Goal: Information Seeking & Learning: Learn about a topic

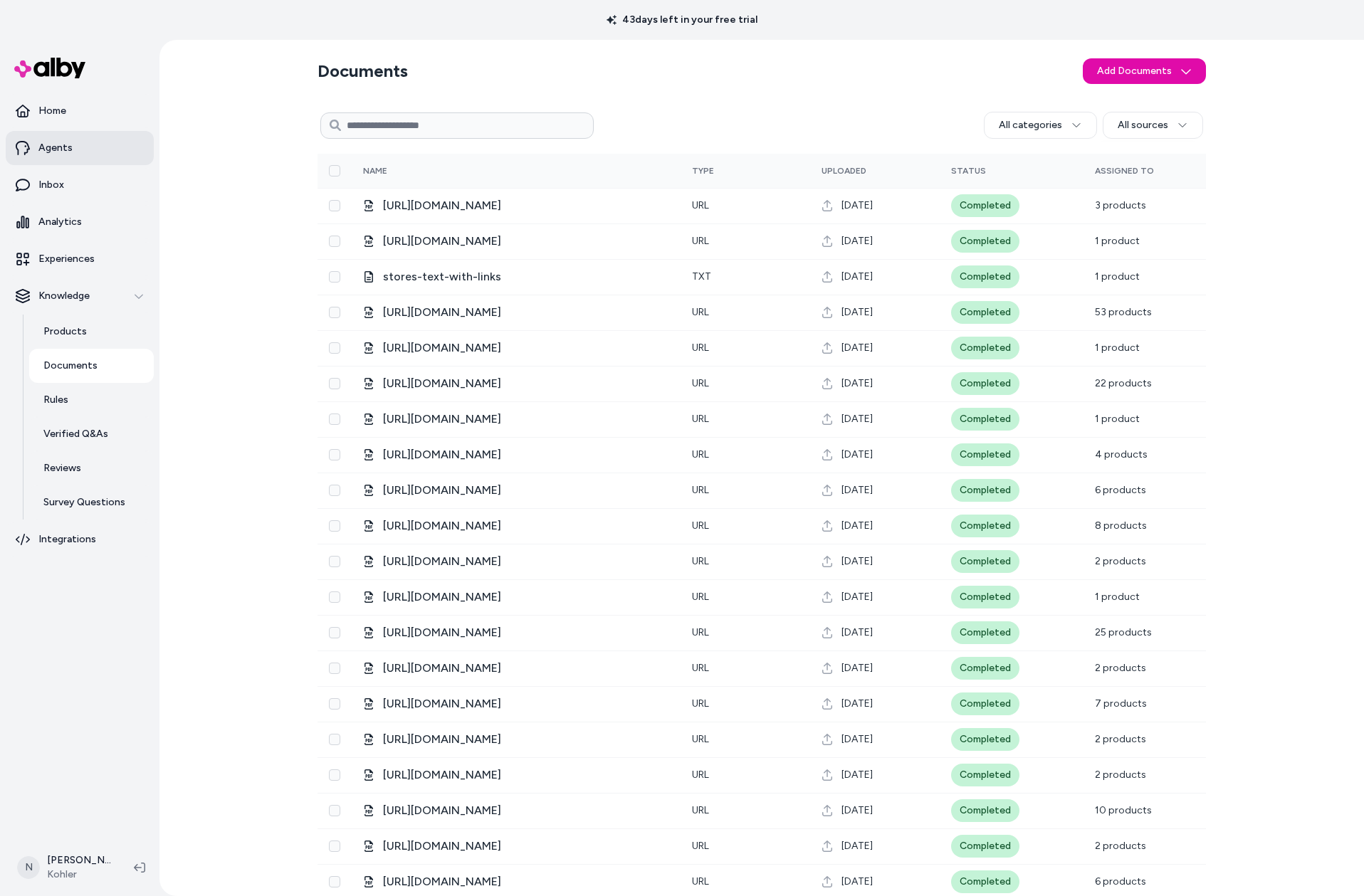
click at [62, 140] on link "Agents" at bounding box center [79, 148] width 148 height 34
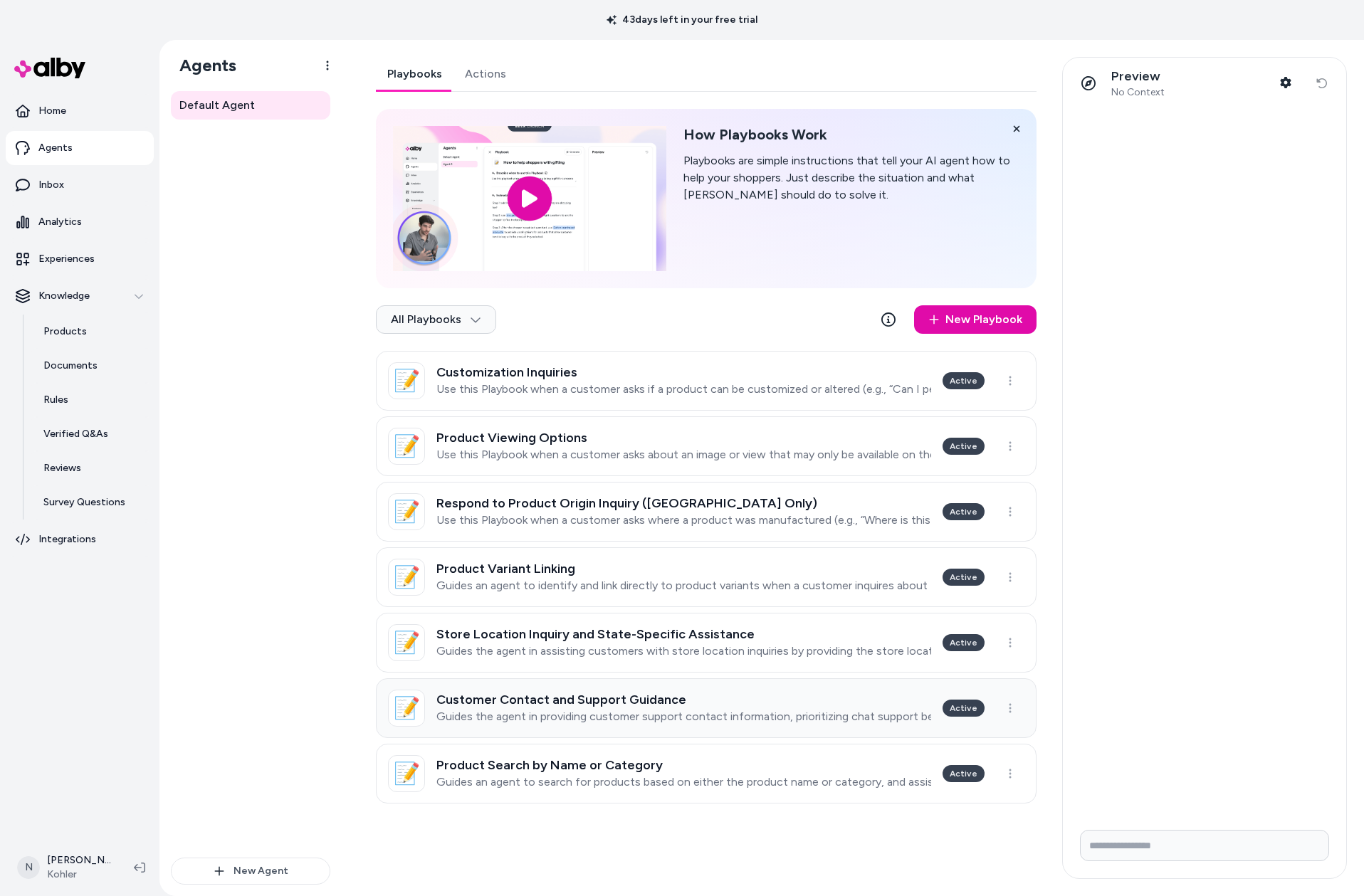
click at [742, 721] on p "Guides the agent in providing customer support contact information, prioritizin…" at bounding box center [683, 716] width 494 height 14
type textarea "*"
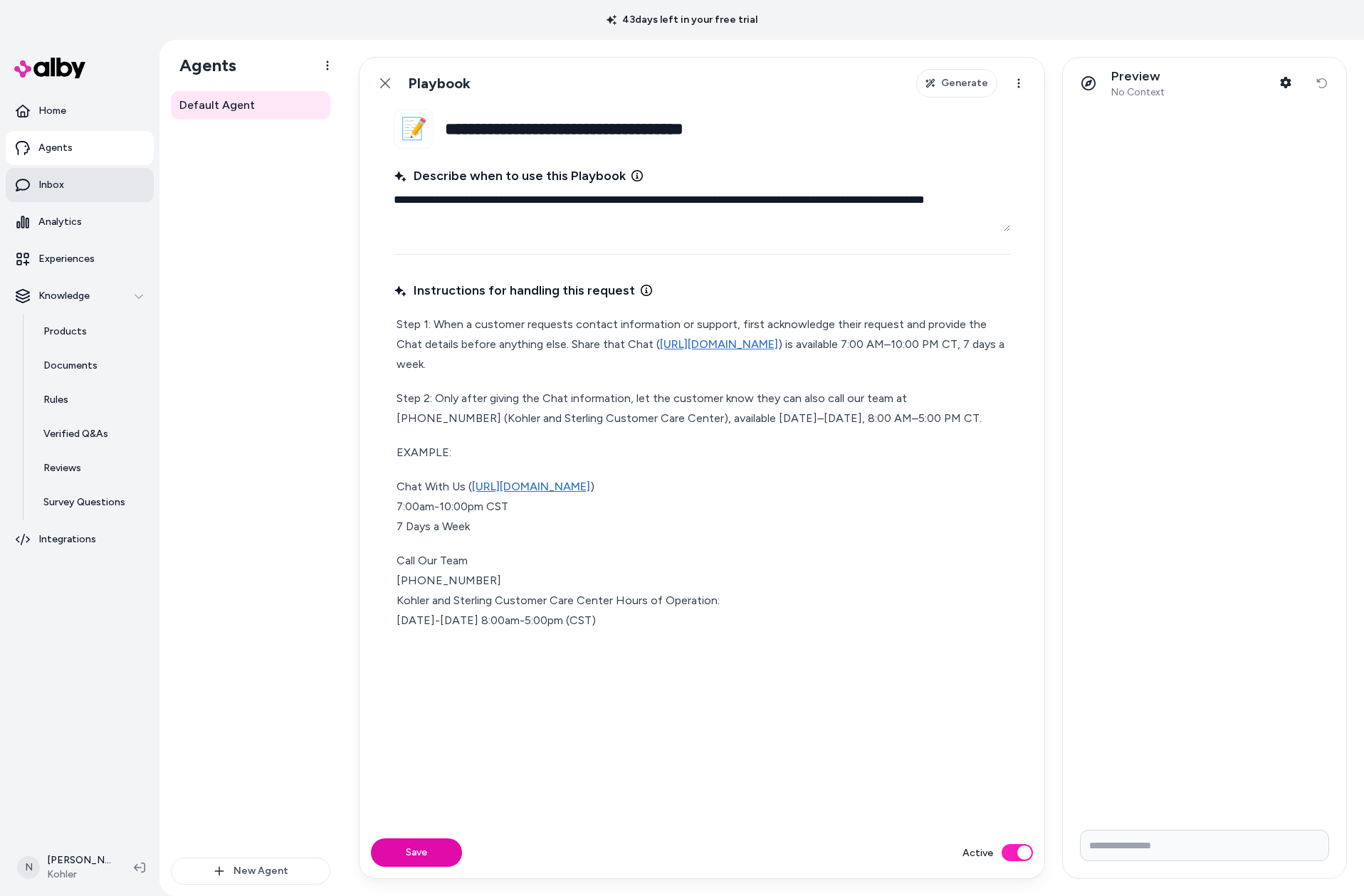
click at [92, 180] on link "Inbox" at bounding box center [79, 185] width 148 height 34
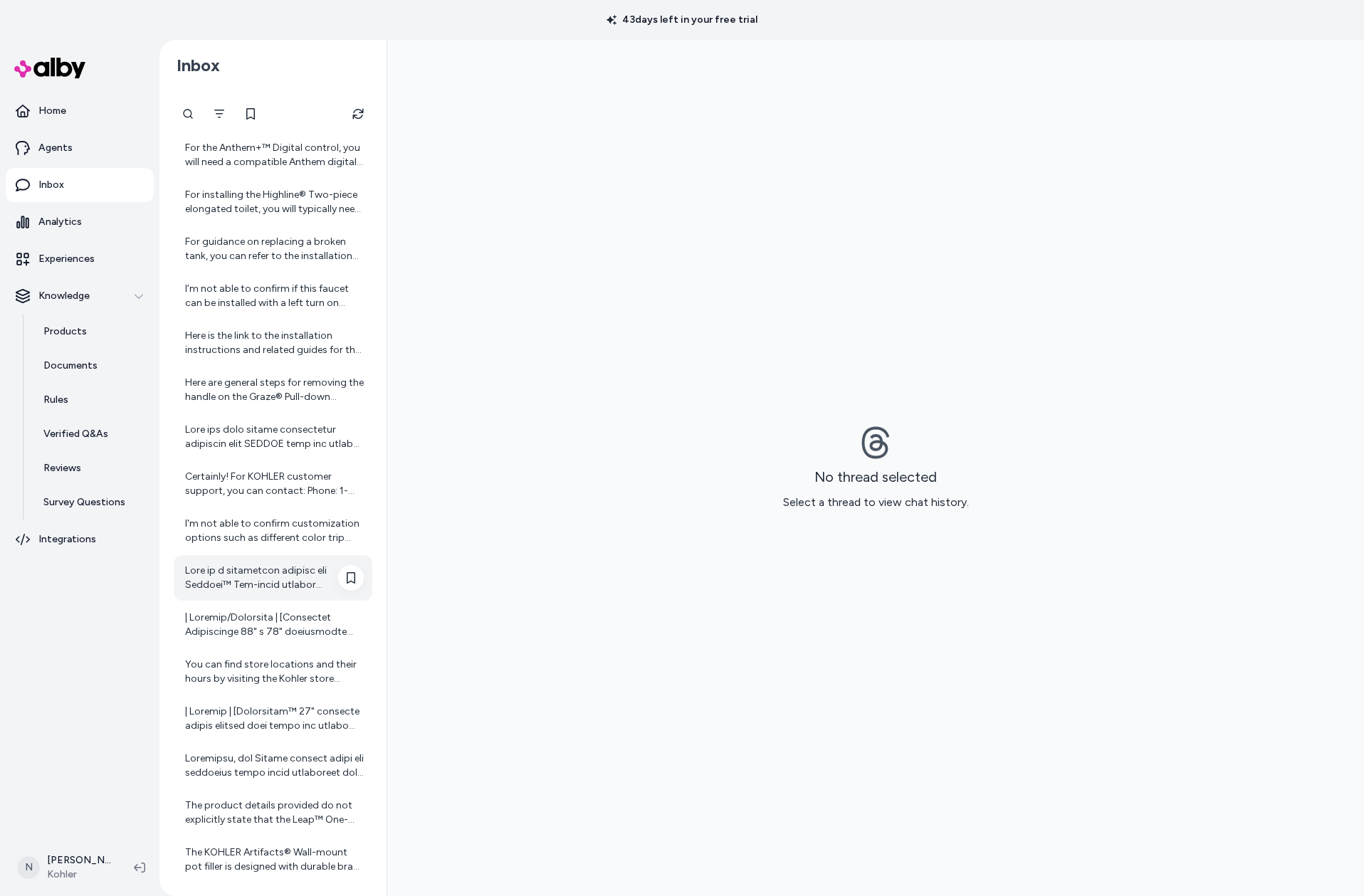
scroll to position [38, 0]
click at [214, 115] on icon "Filter" at bounding box center [219, 114] width 11 height 11
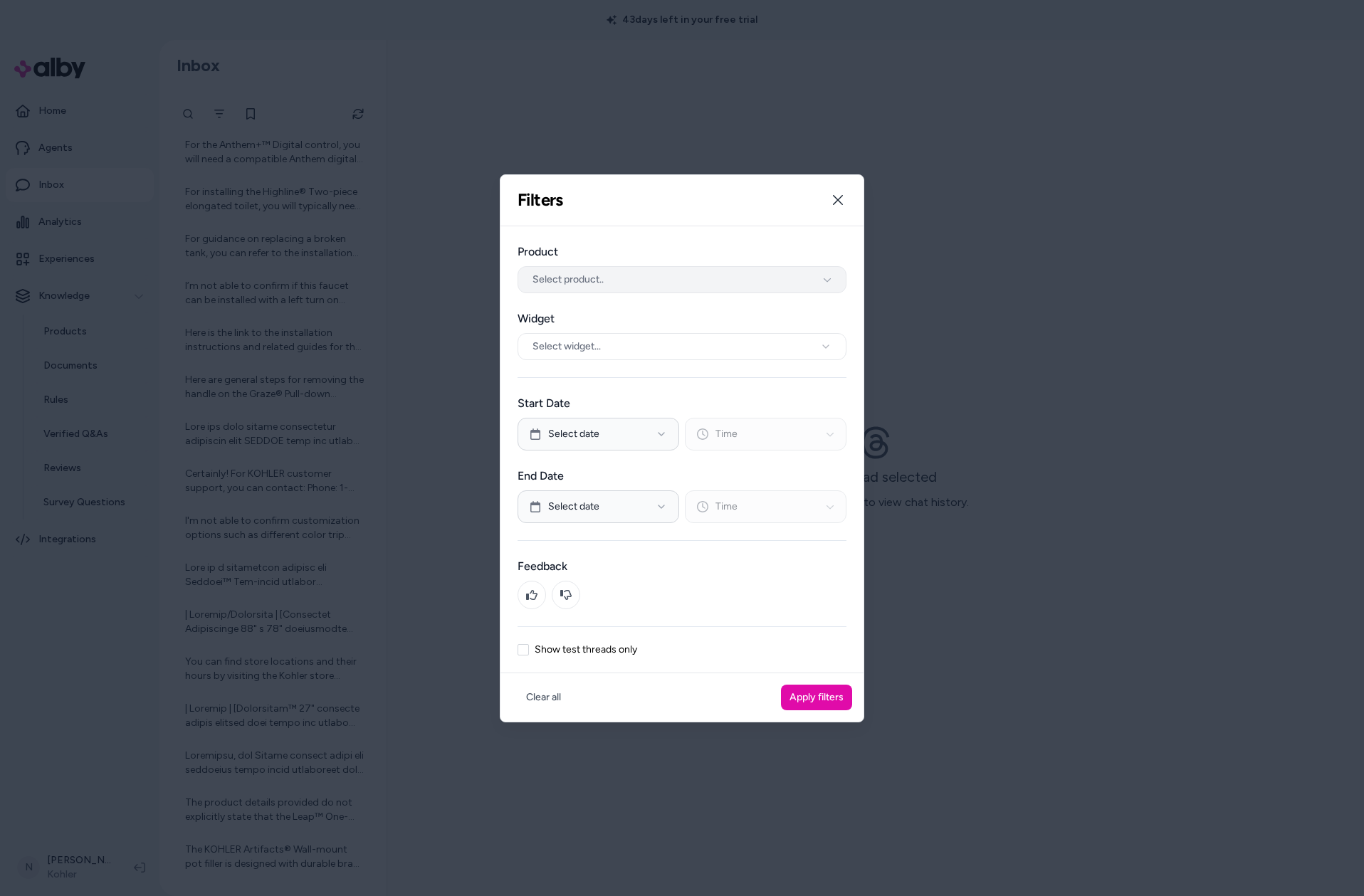
click at [604, 283] on span "Select product.." at bounding box center [568, 279] width 71 height 14
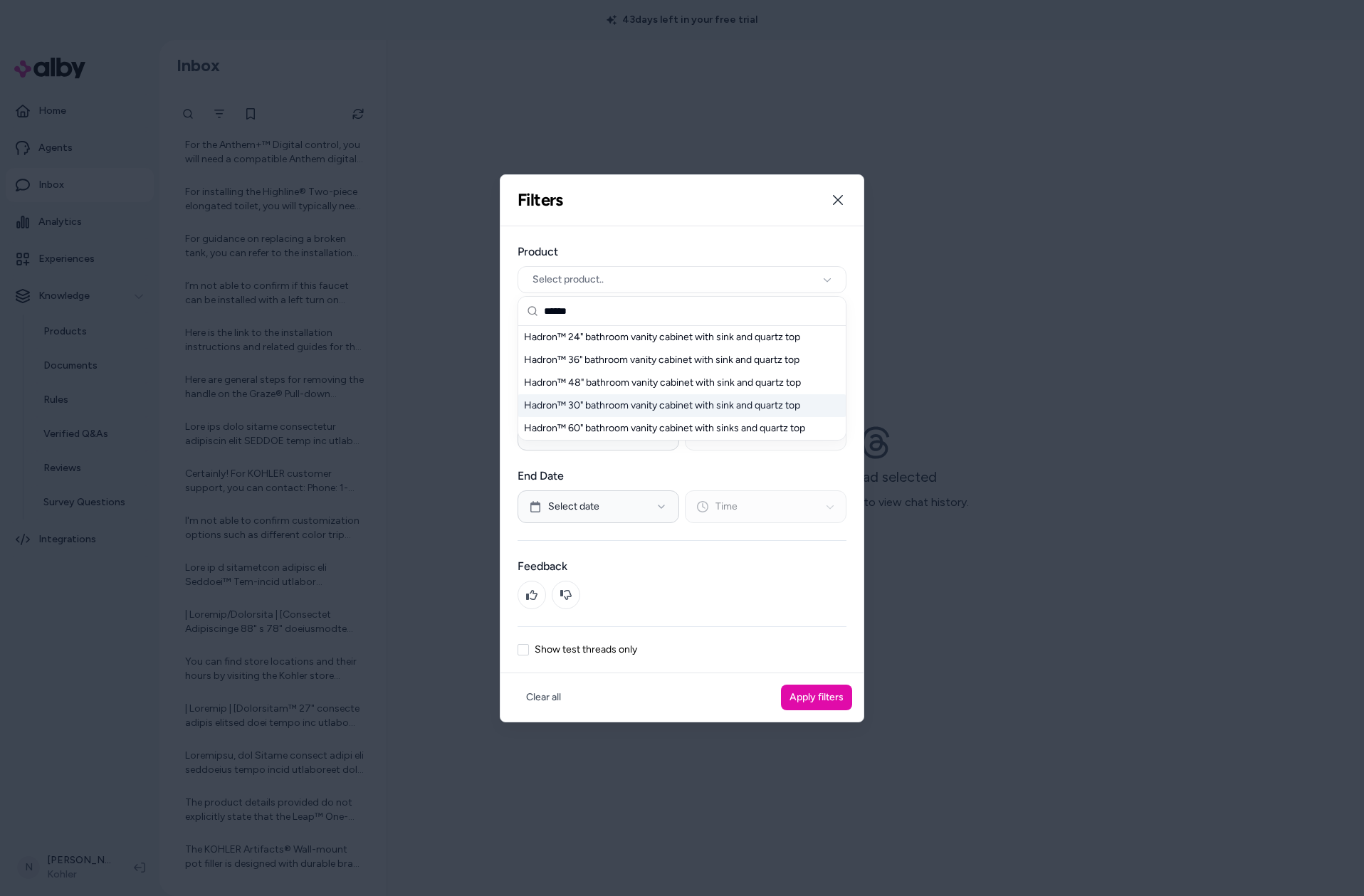
type input "******"
click at [672, 406] on div "Hadron™ 30" bathroom vanity cabinet with sink and quartz top" at bounding box center [682, 406] width 328 height 23
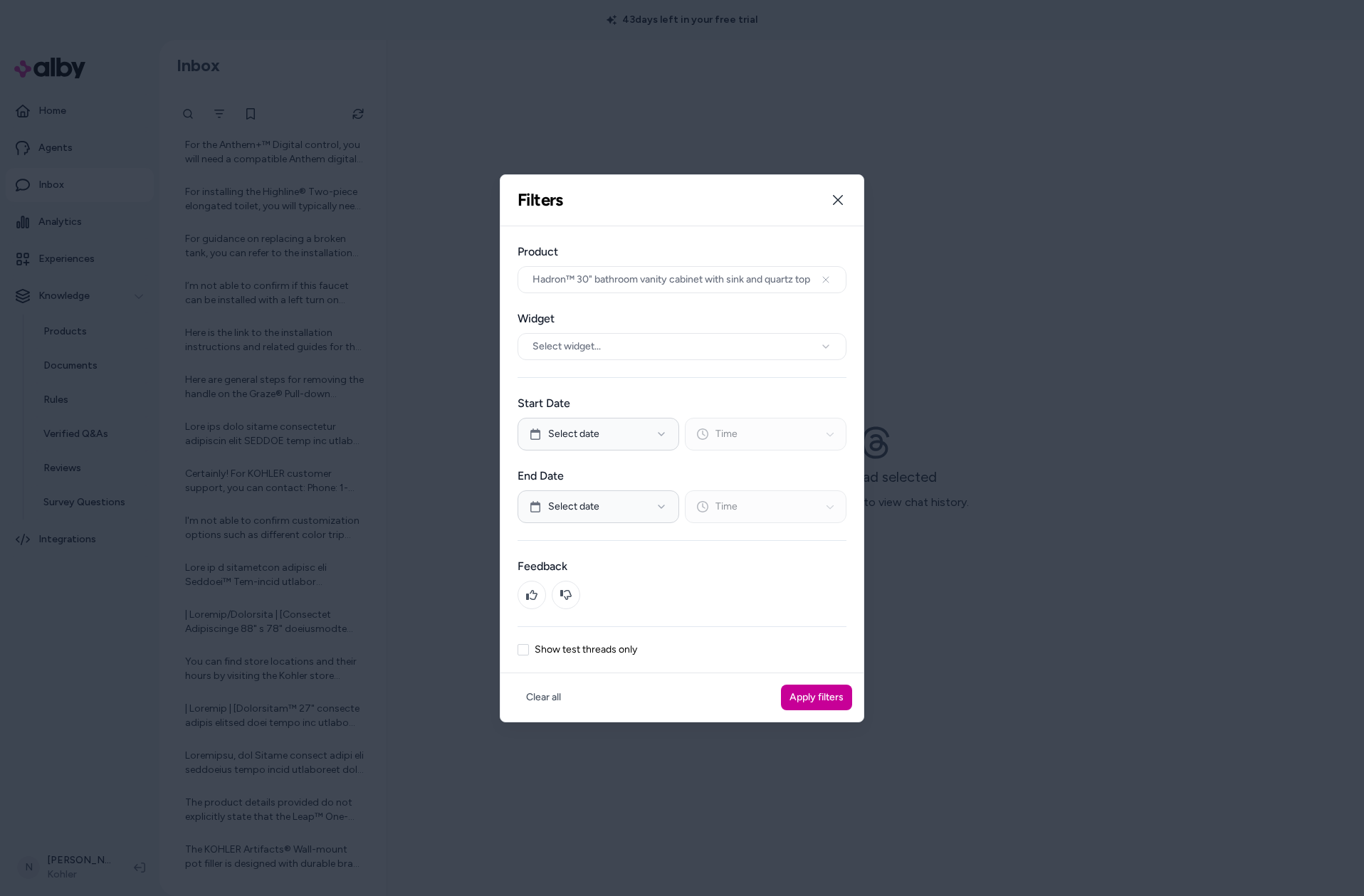
click at [819, 700] on button "Apply filters" at bounding box center [816, 697] width 71 height 26
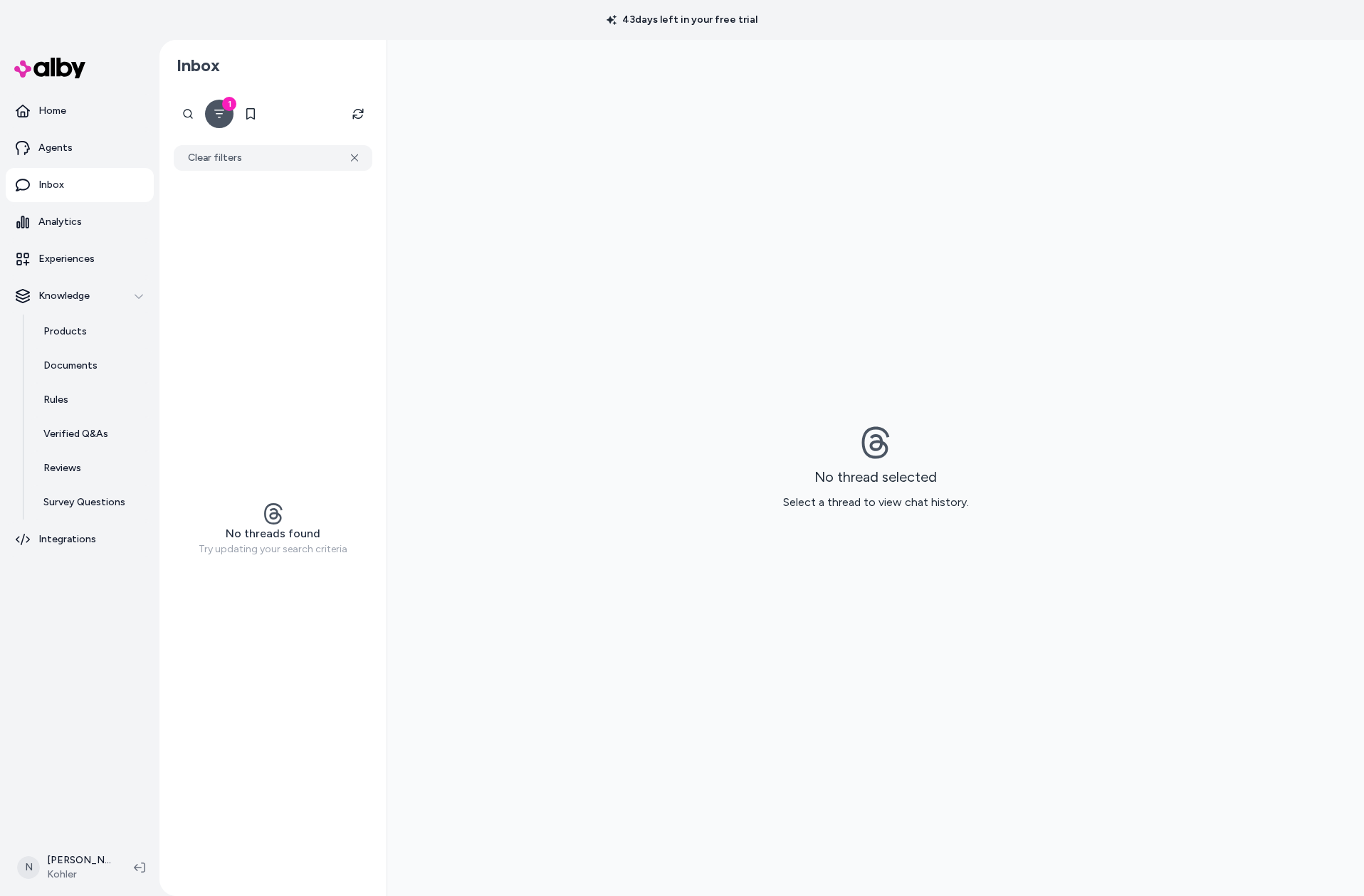
click at [232, 109] on div "1" at bounding box center [229, 104] width 14 height 14
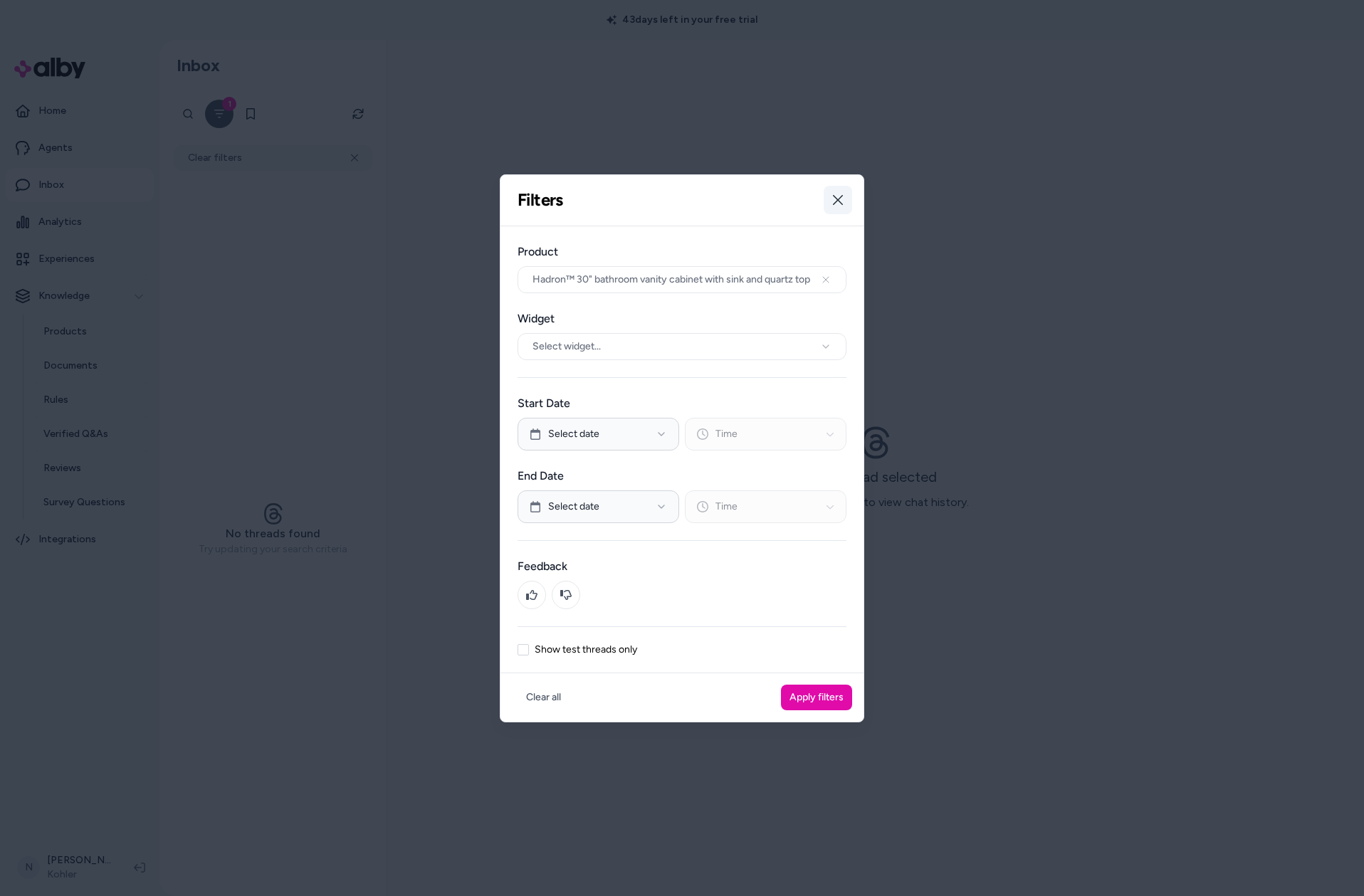
click at [842, 204] on icon "button" at bounding box center [837, 200] width 10 height 10
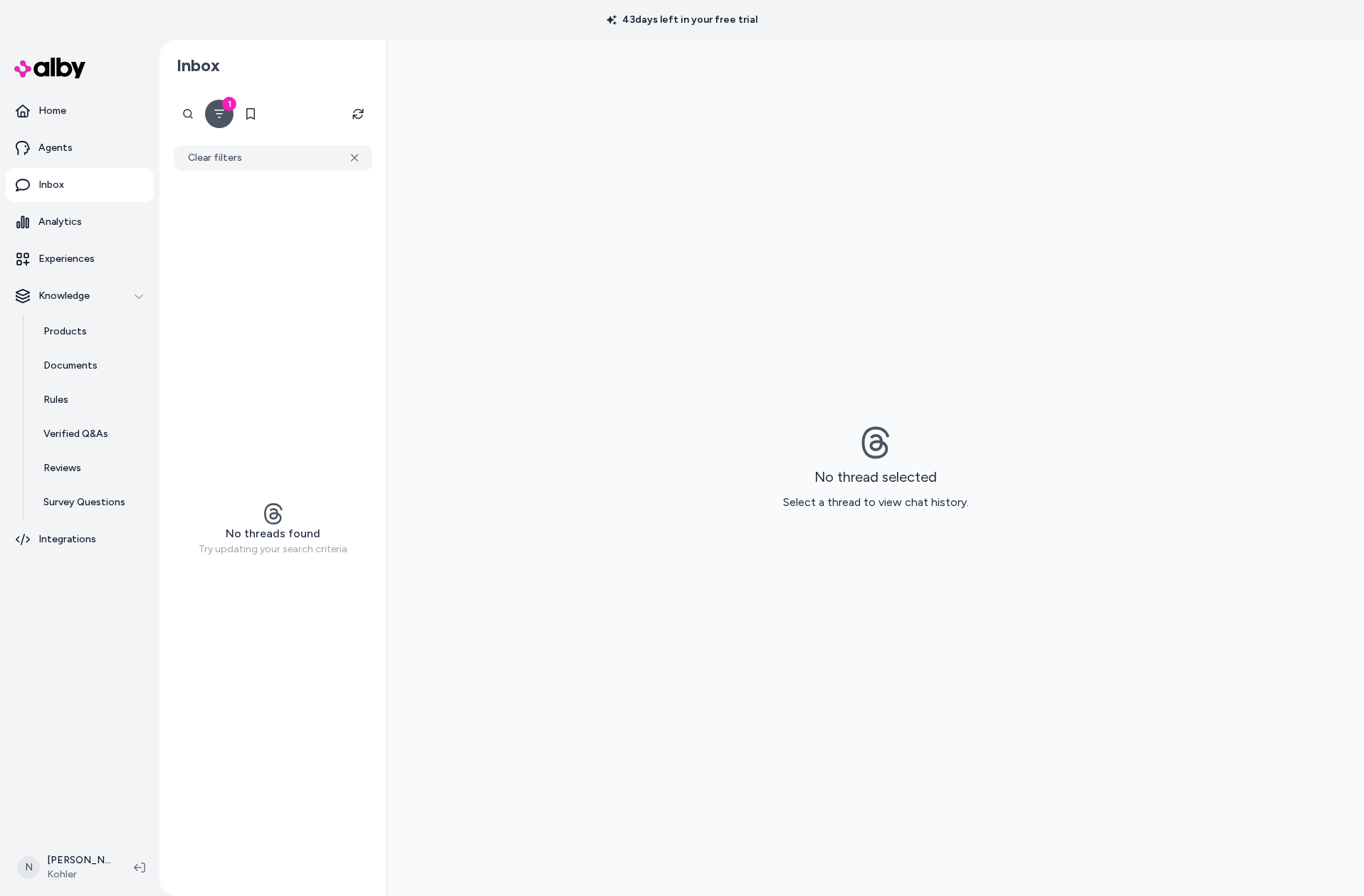
click at [212, 118] on button "1" at bounding box center [219, 114] width 29 height 29
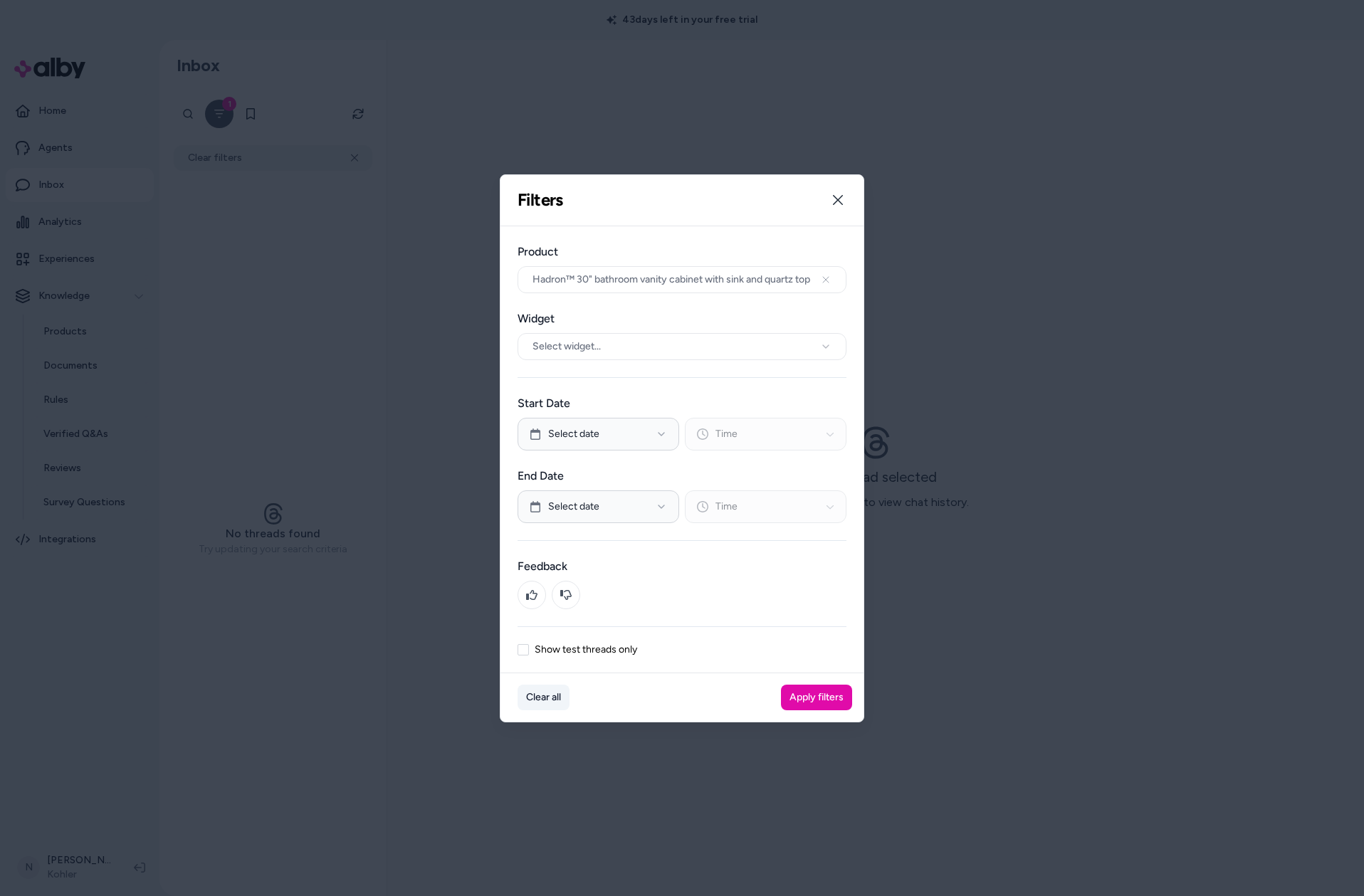
click at [544, 695] on button "Clear all" at bounding box center [543, 697] width 52 height 26
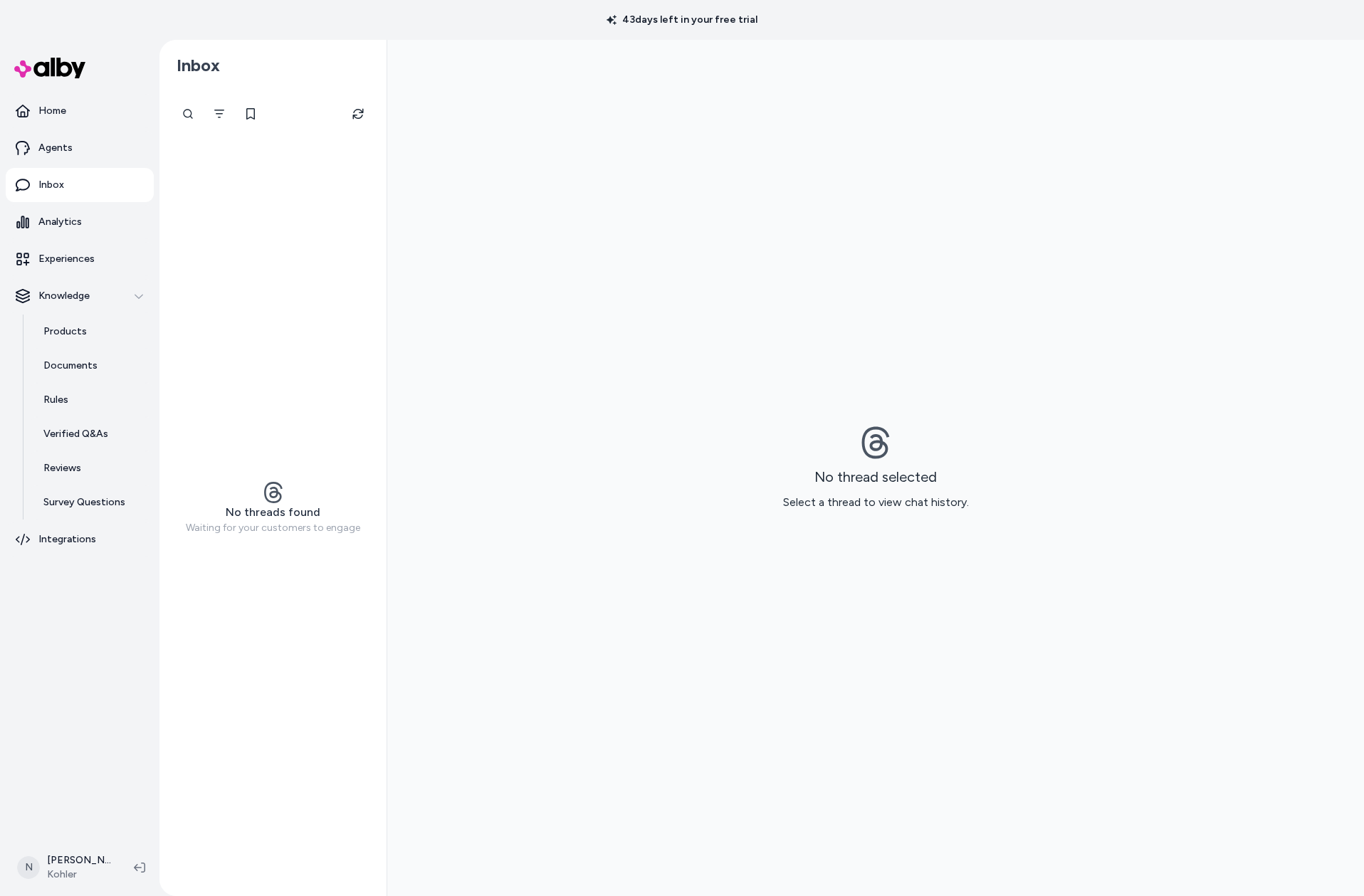
scroll to position [1, 0]
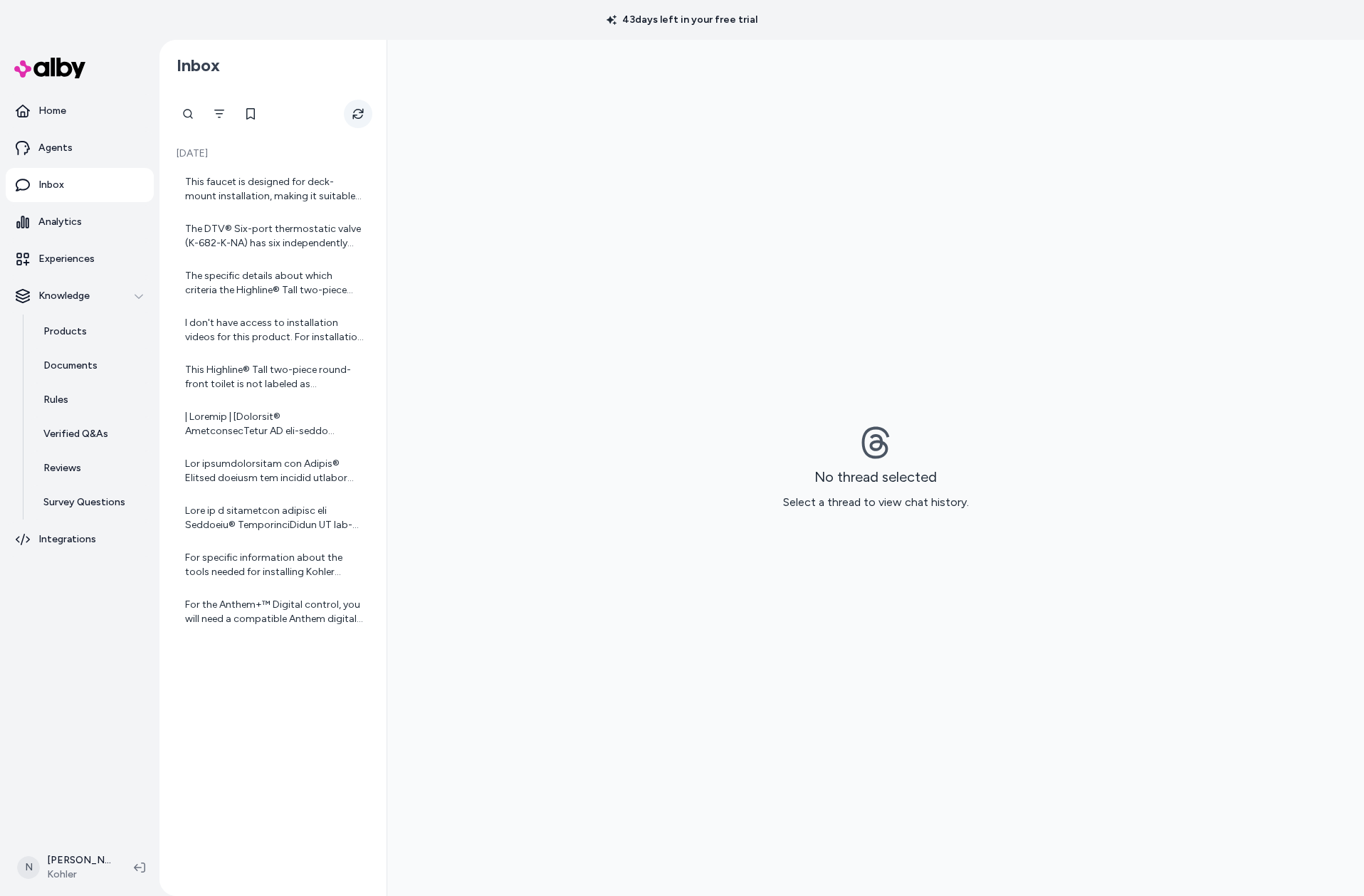
click at [353, 122] on button "Refresh" at bounding box center [358, 114] width 29 height 29
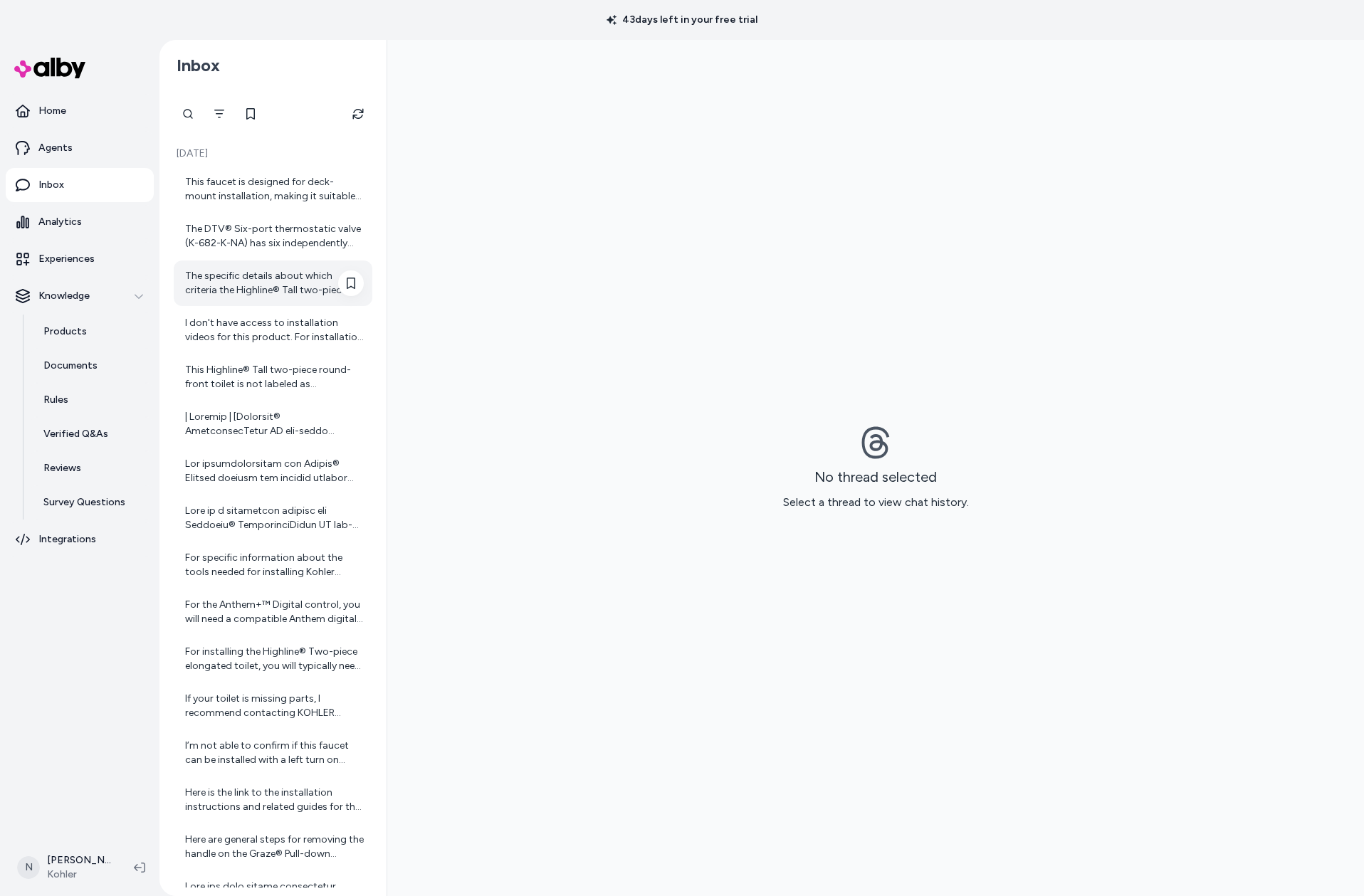
click at [266, 297] on div "The specific details about which criteria the Highline® Tall two-piece round-fr…" at bounding box center [272, 283] width 198 height 46
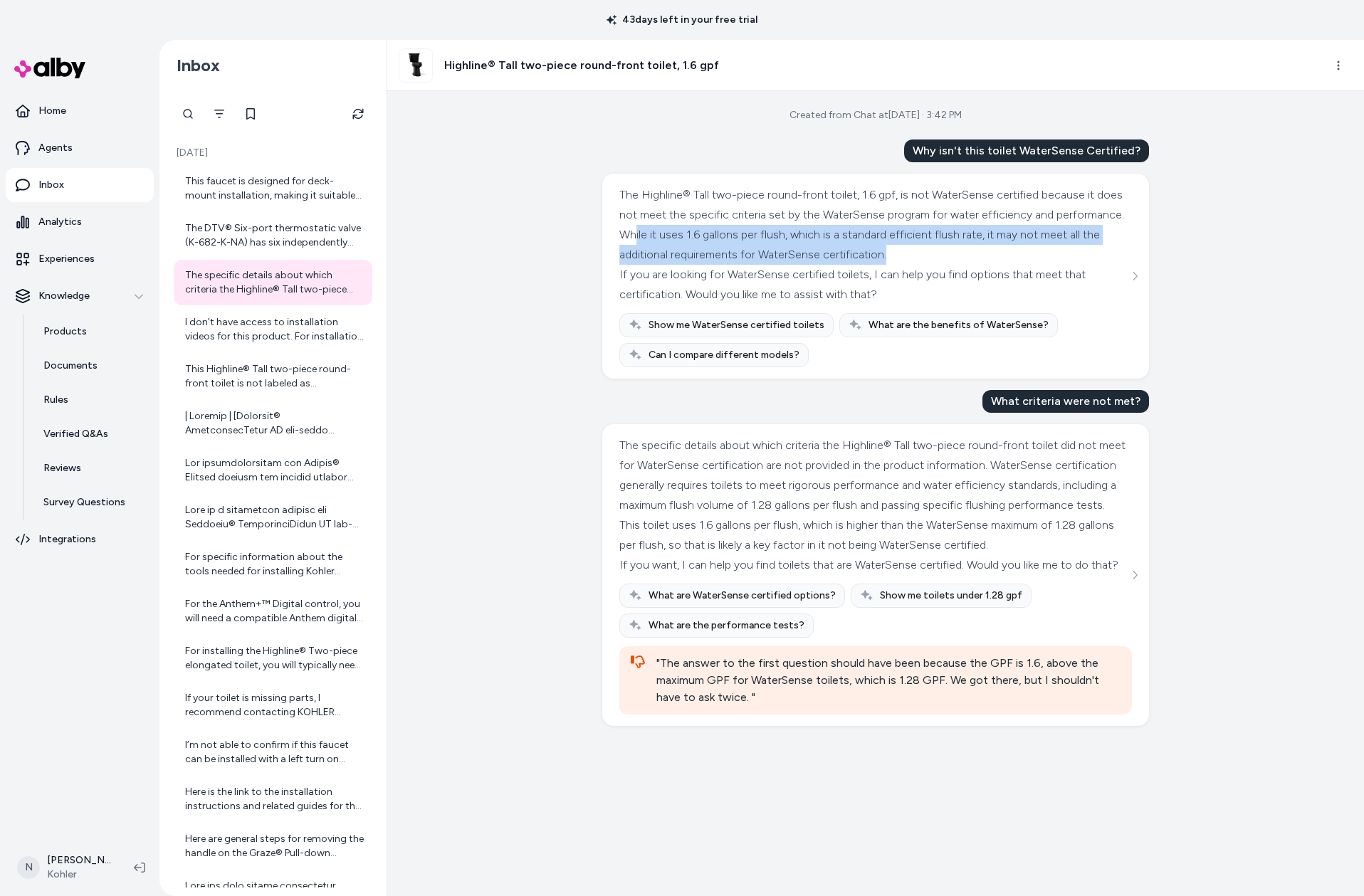
drag, startPoint x: 706, startPoint y: 235, endPoint x: 1083, endPoint y: 253, distance: 377.4
click at [1083, 253] on div "The Highline® Tall two-piece round-front toilet, 1.6 gpf, is not WaterSense cer…" at bounding box center [873, 225] width 509 height 80
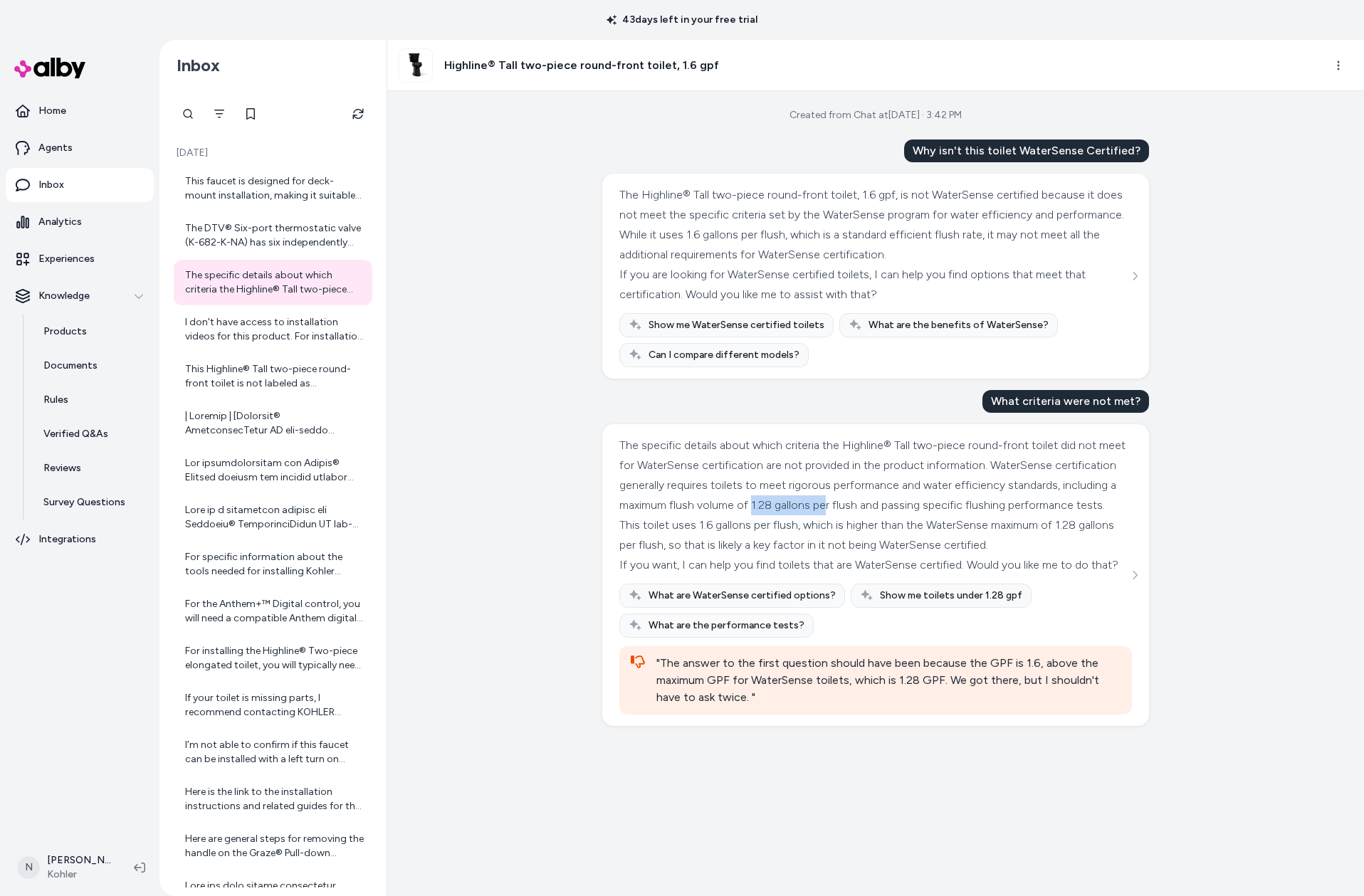
drag, startPoint x: 914, startPoint y: 507, endPoint x: 989, endPoint y: 506, distance: 75.0
click at [989, 506] on div "The specific details about which criteria the Highline® Tall two-piece round-fr…" at bounding box center [873, 475] width 509 height 80
drag, startPoint x: 919, startPoint y: 150, endPoint x: 1144, endPoint y: 154, distance: 225.0
click at [1144, 154] on div "Why isn't this toilet WaterSense Certified?" at bounding box center [1026, 150] width 245 height 23
drag, startPoint x: 1030, startPoint y: 404, endPoint x: 1156, endPoint y: 400, distance: 126.1
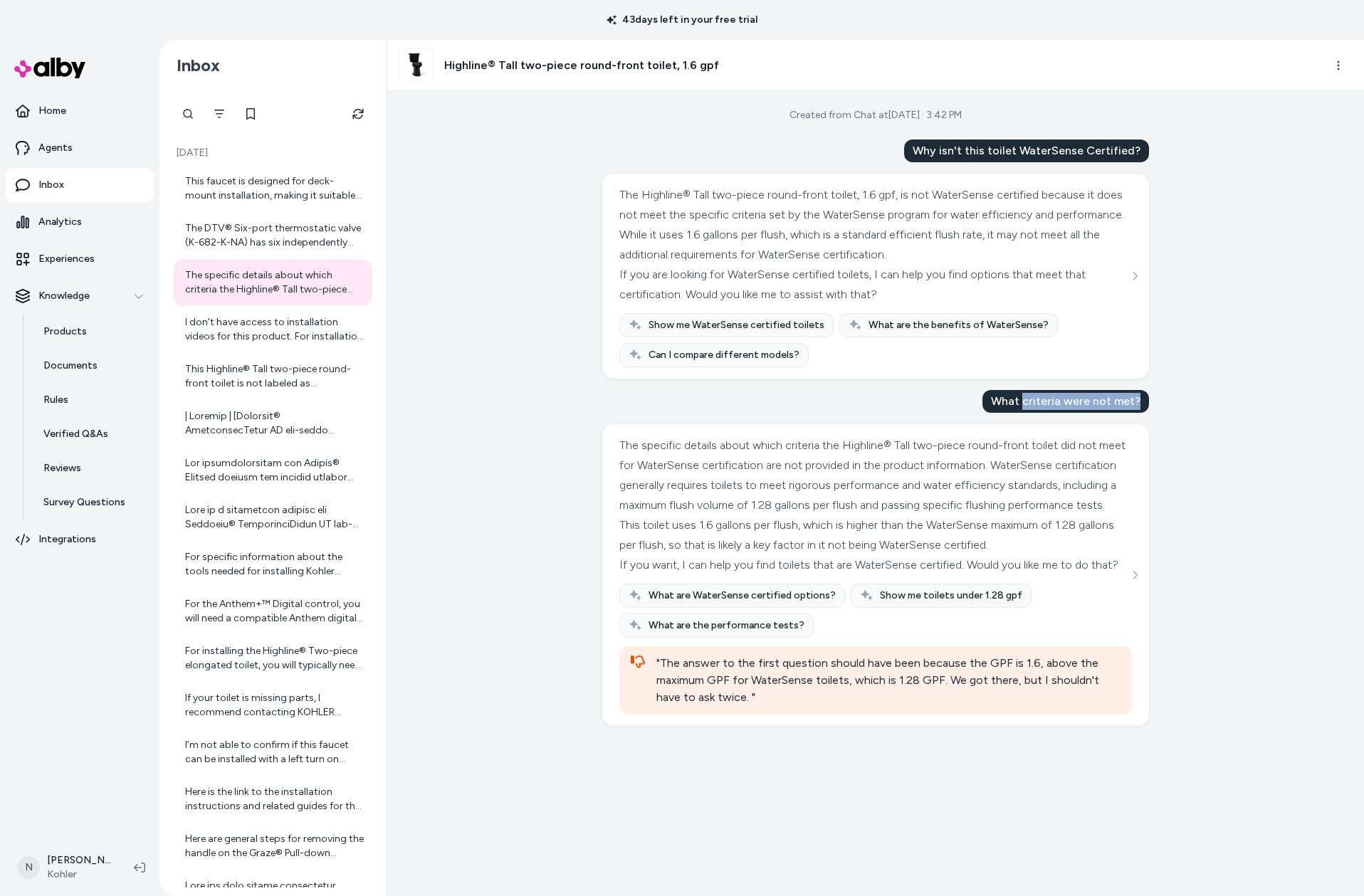
click at [1156, 400] on div "Created from Chat at [DATE] · 3:42 PM Why isn't this toilet WaterSense Certifie…" at bounding box center [875, 493] width 976 height 805
click at [280, 199] on div "This faucet is designed for deck-mount installation, making it suitable for a v…" at bounding box center [274, 189] width 179 height 29
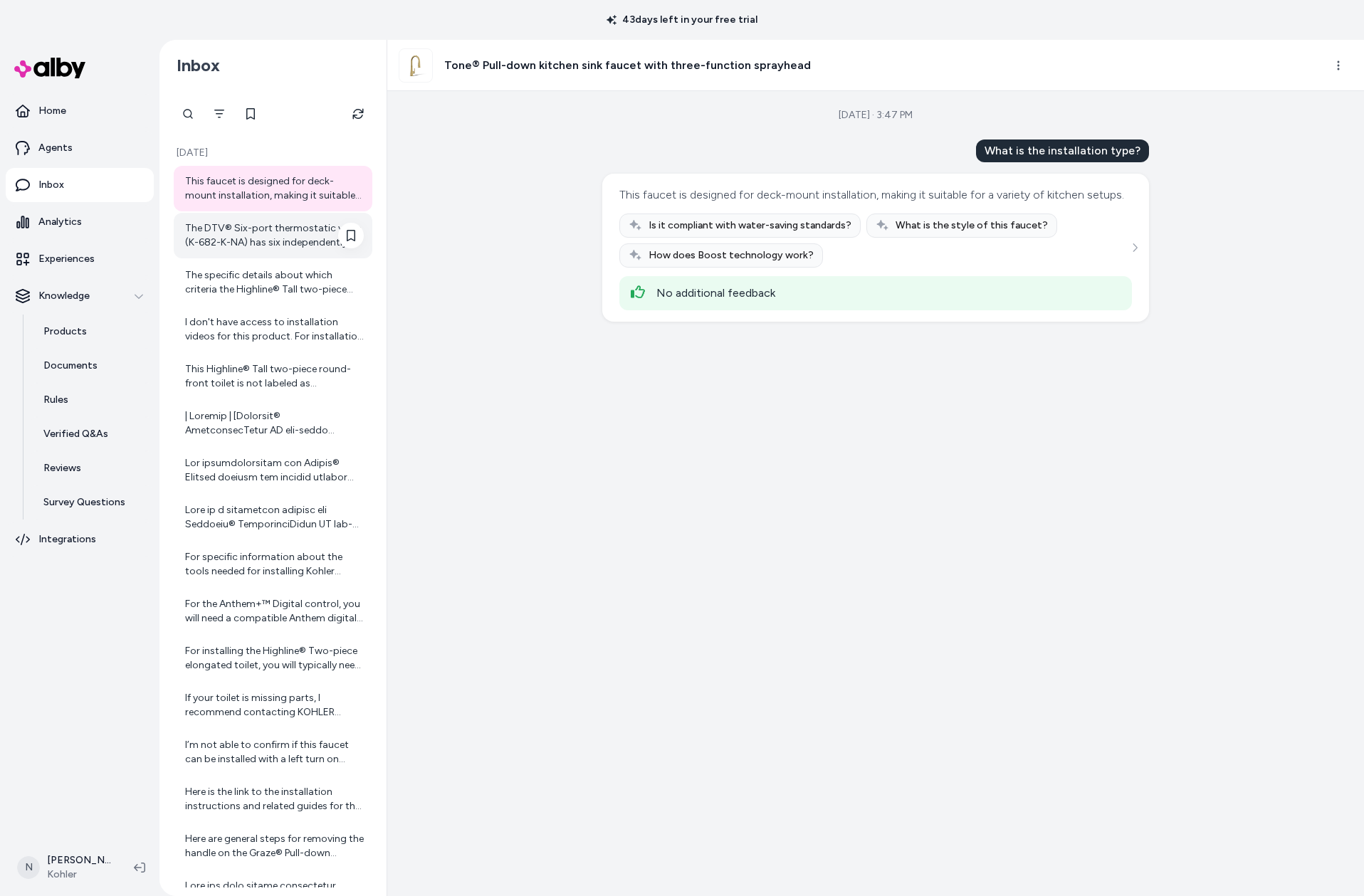
click at [279, 244] on div "The DTV® Six-port thermostatic valve (K-682-K-NA) has six independently control…" at bounding box center [274, 235] width 179 height 29
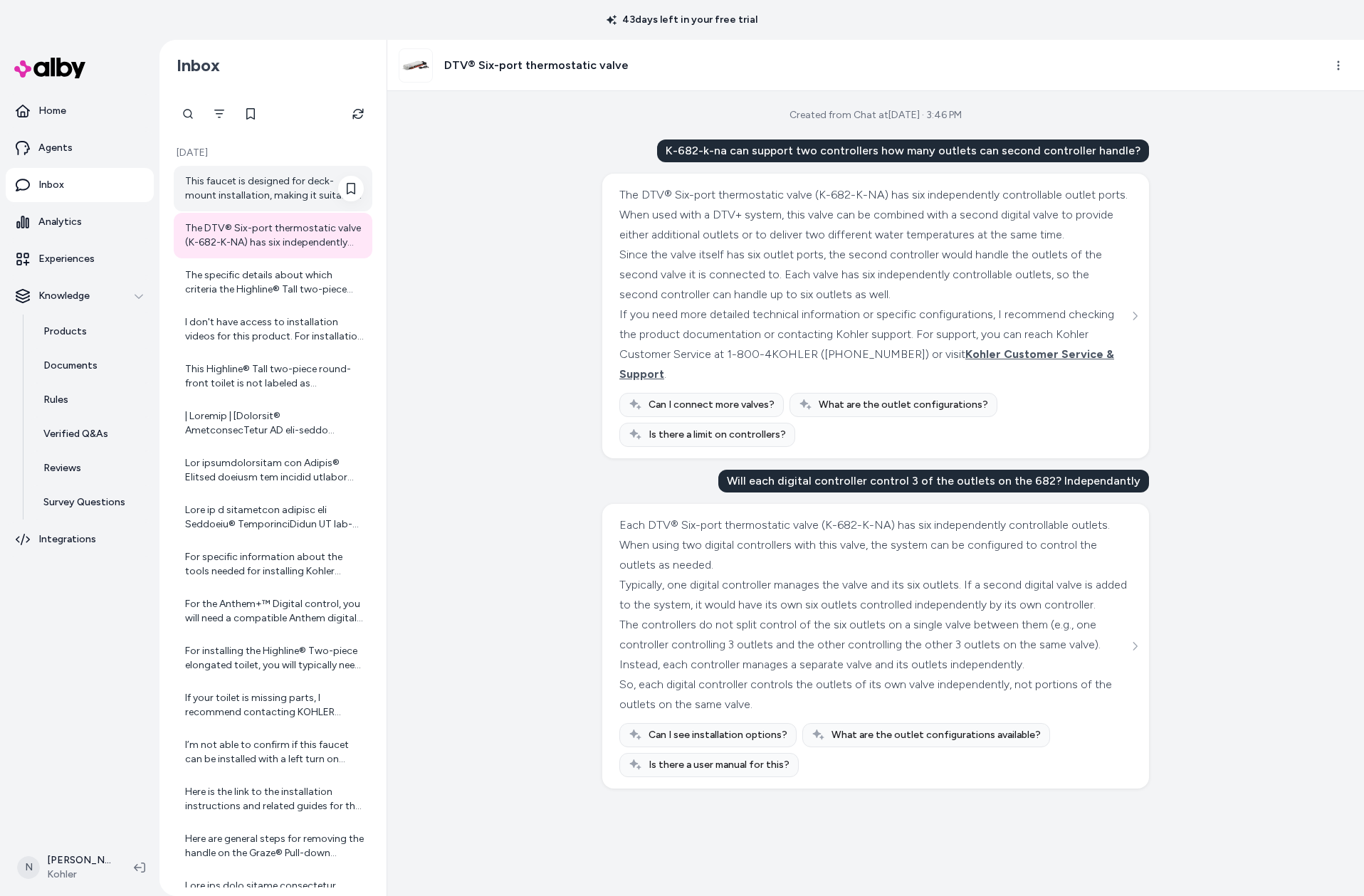
click at [274, 204] on div "This faucet is designed for deck-mount installation, making it suitable for a v…" at bounding box center [272, 189] width 198 height 46
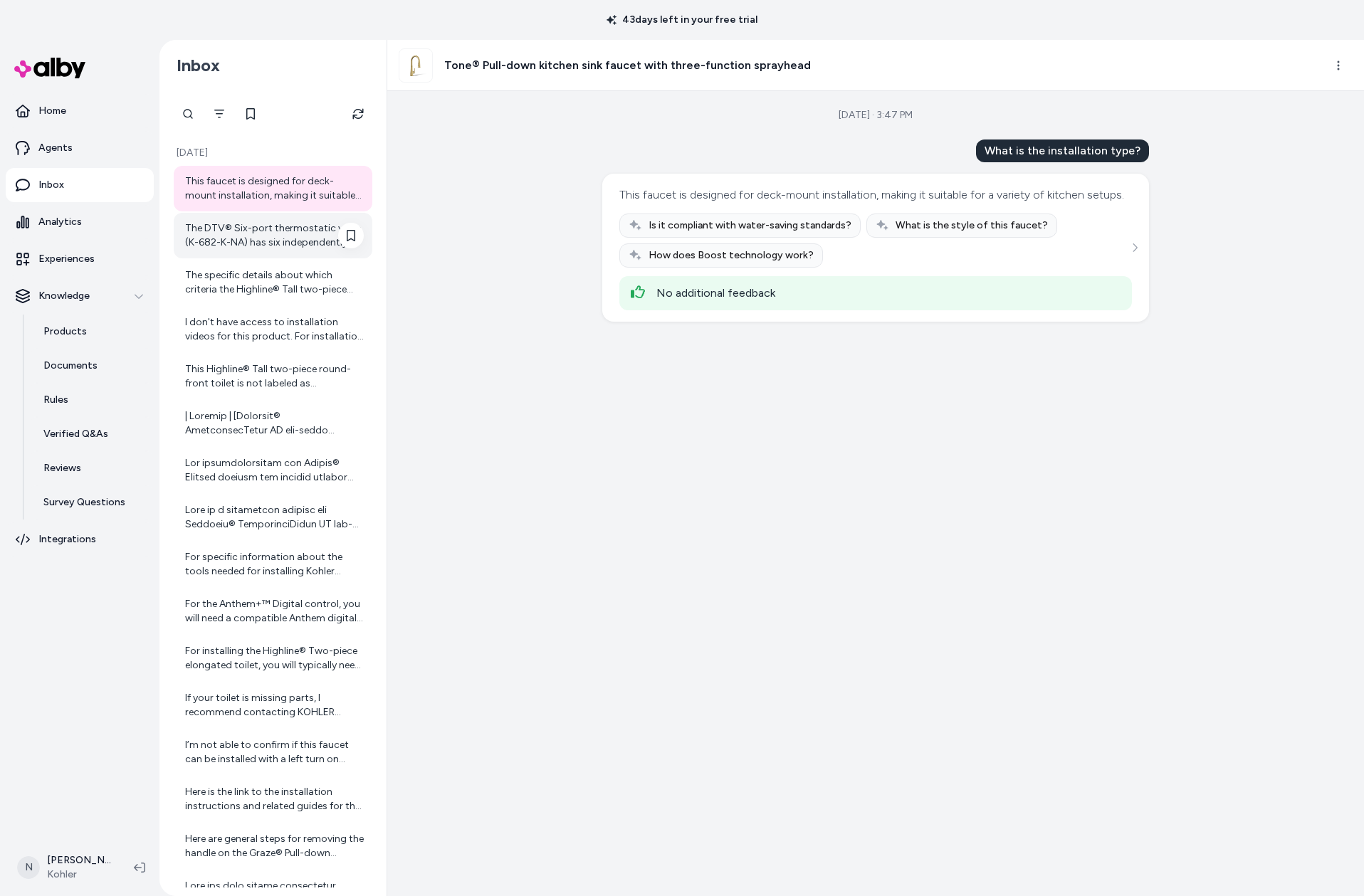
click at [260, 231] on div "The DTV® Six-port thermostatic valve (K-682-K-NA) has six independently control…" at bounding box center [274, 235] width 179 height 29
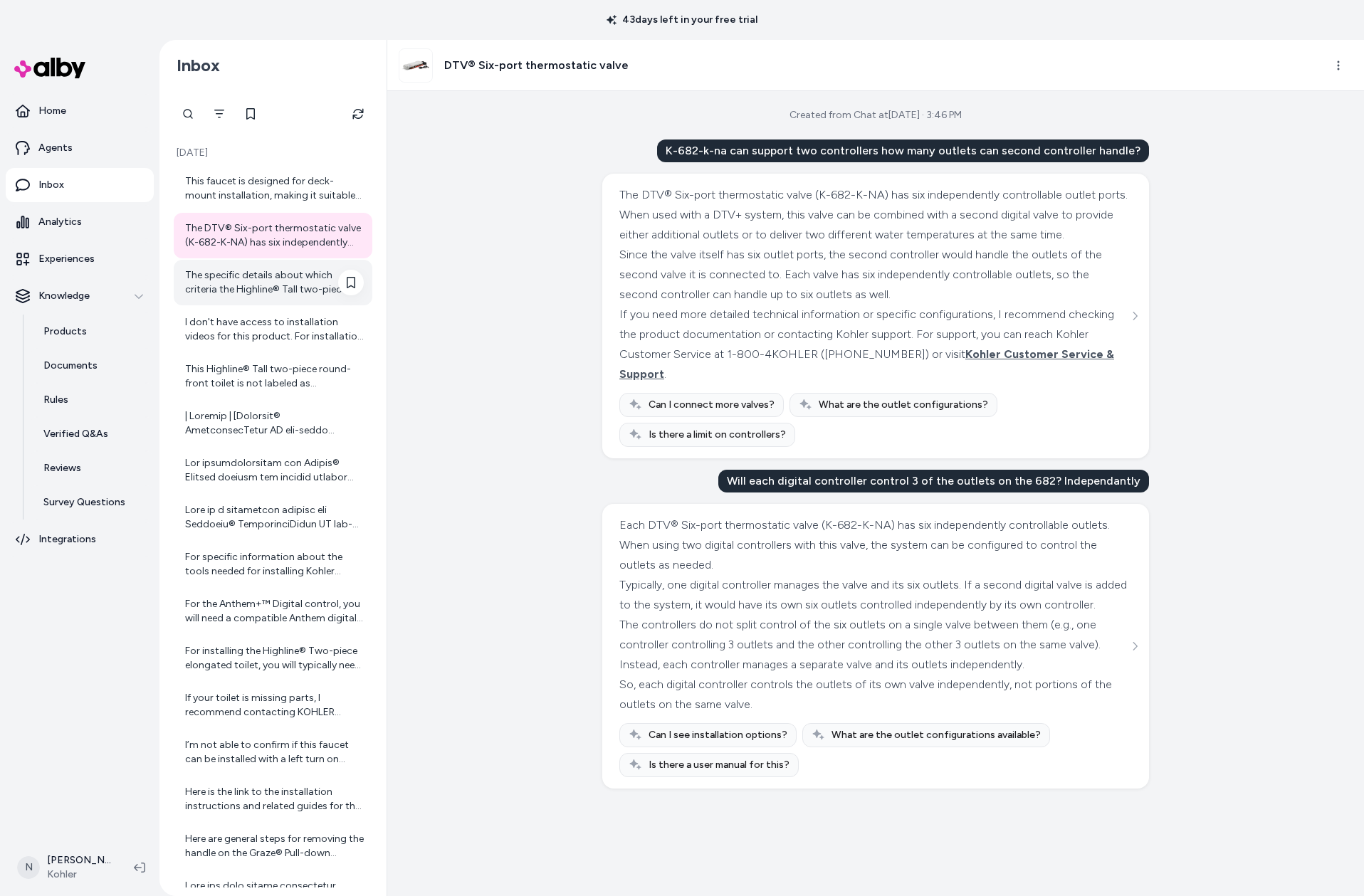
click at [251, 281] on div "The specific details about which criteria the Highline® Tall two-piece round-fr…" at bounding box center [274, 283] width 179 height 29
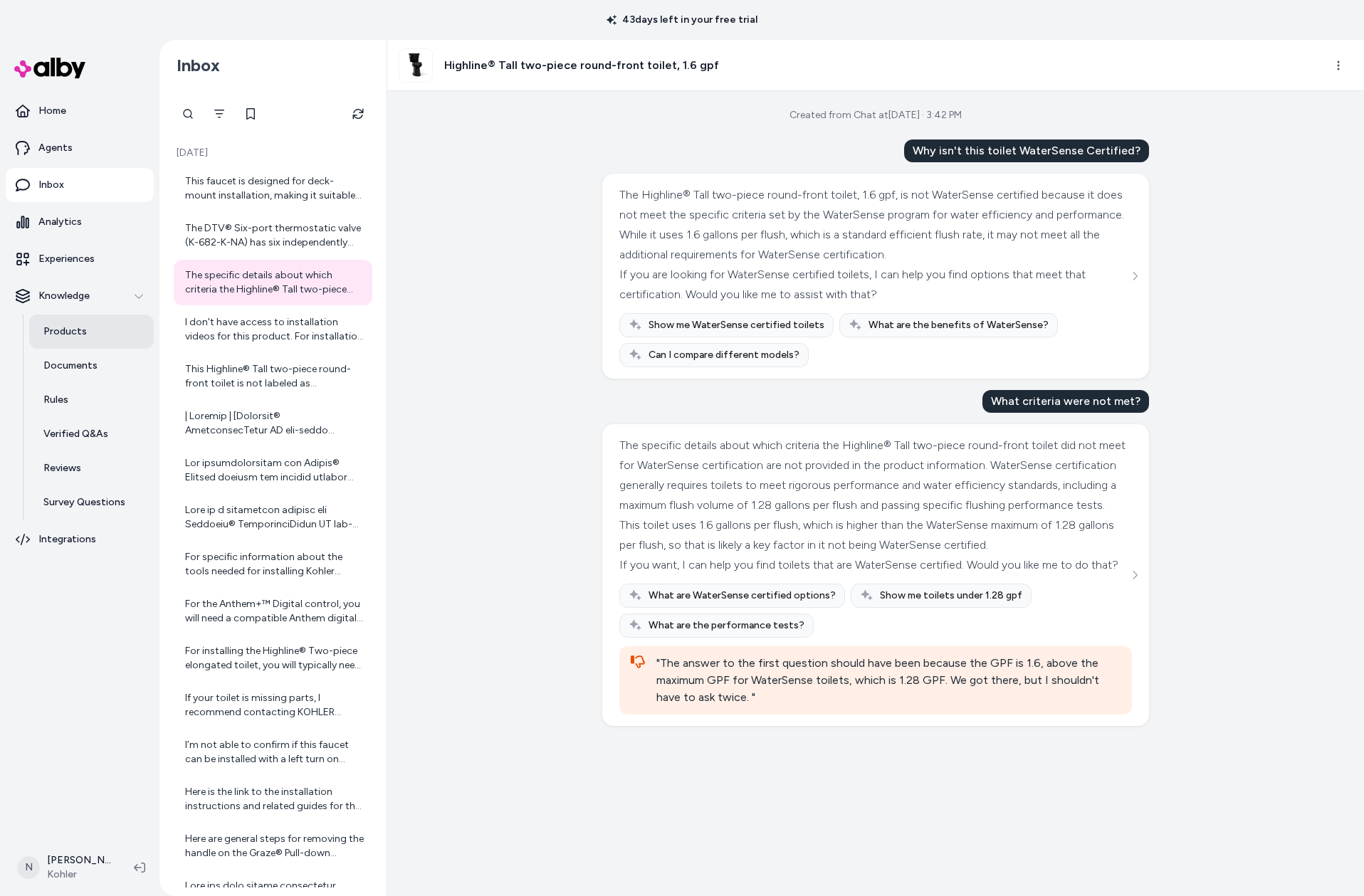
click at [79, 330] on p "Products" at bounding box center [66, 331] width 44 height 14
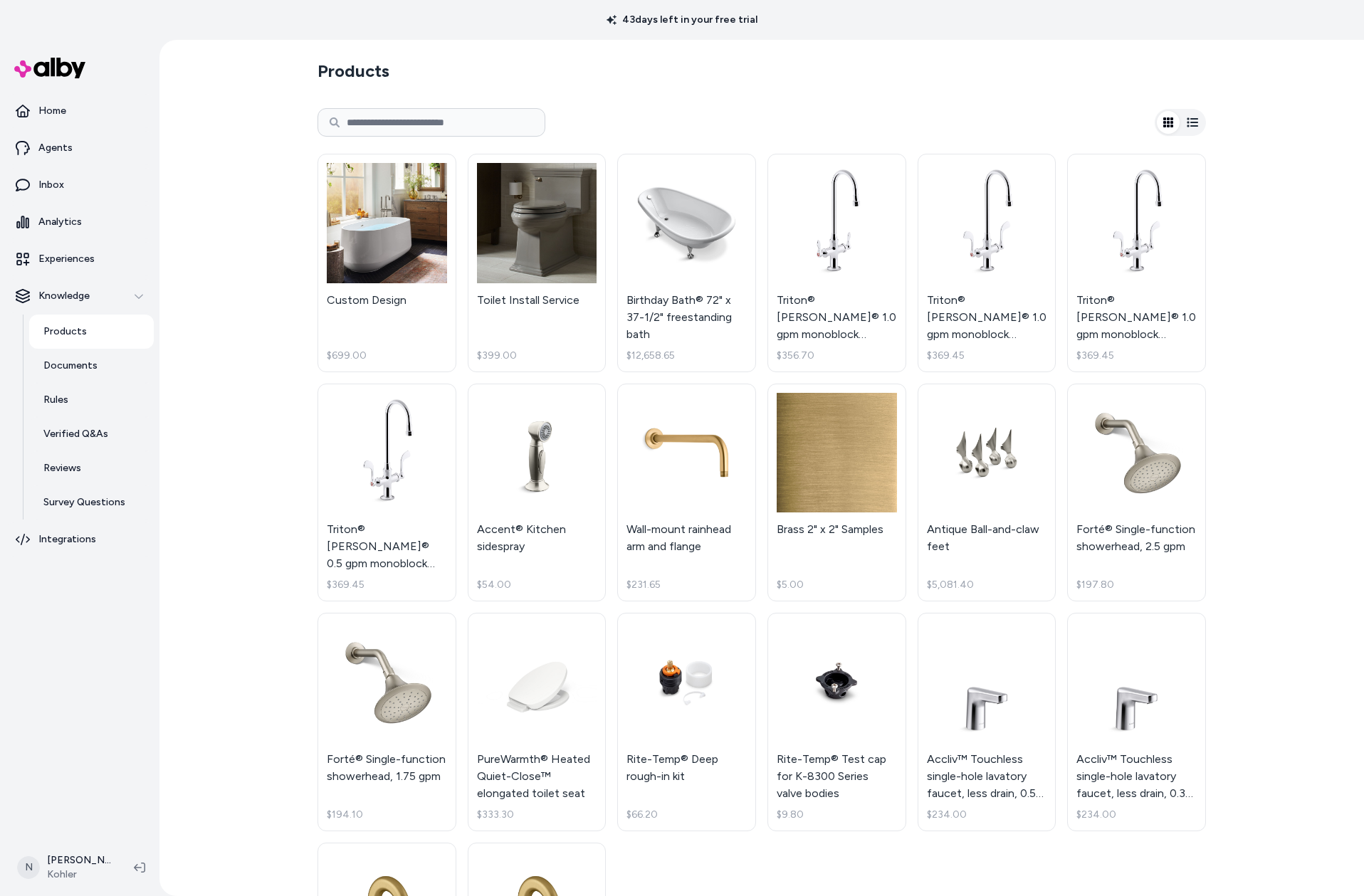
click at [410, 120] on input at bounding box center [431, 123] width 228 height 29
paste input "******"
type input "******"
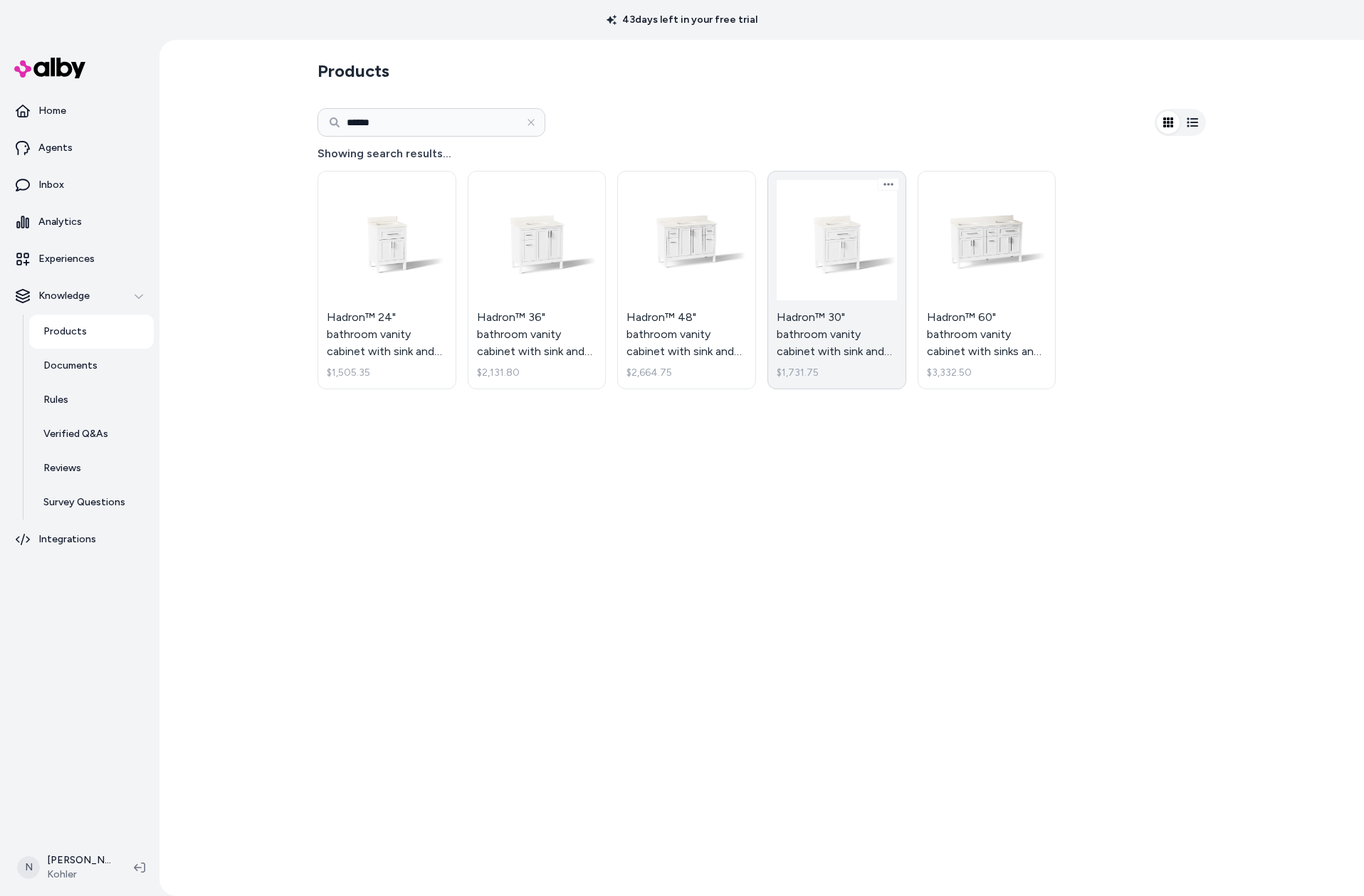
click at [805, 254] on link "Hadron™ 30" bathroom vanity cabinet with sink and quartz top $1,731.75" at bounding box center [837, 279] width 139 height 218
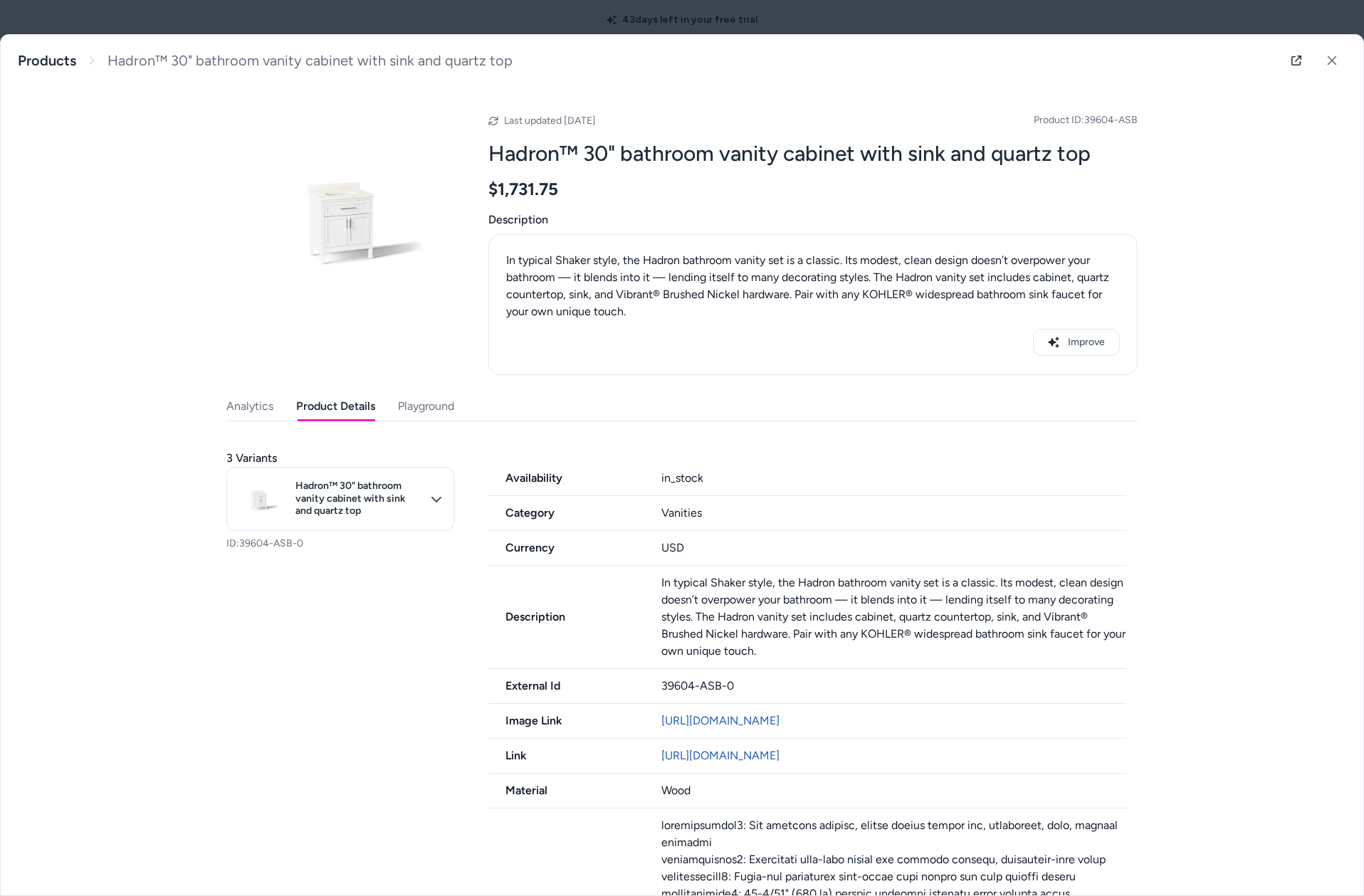
click at [341, 415] on button "Product Details" at bounding box center [335, 407] width 79 height 29
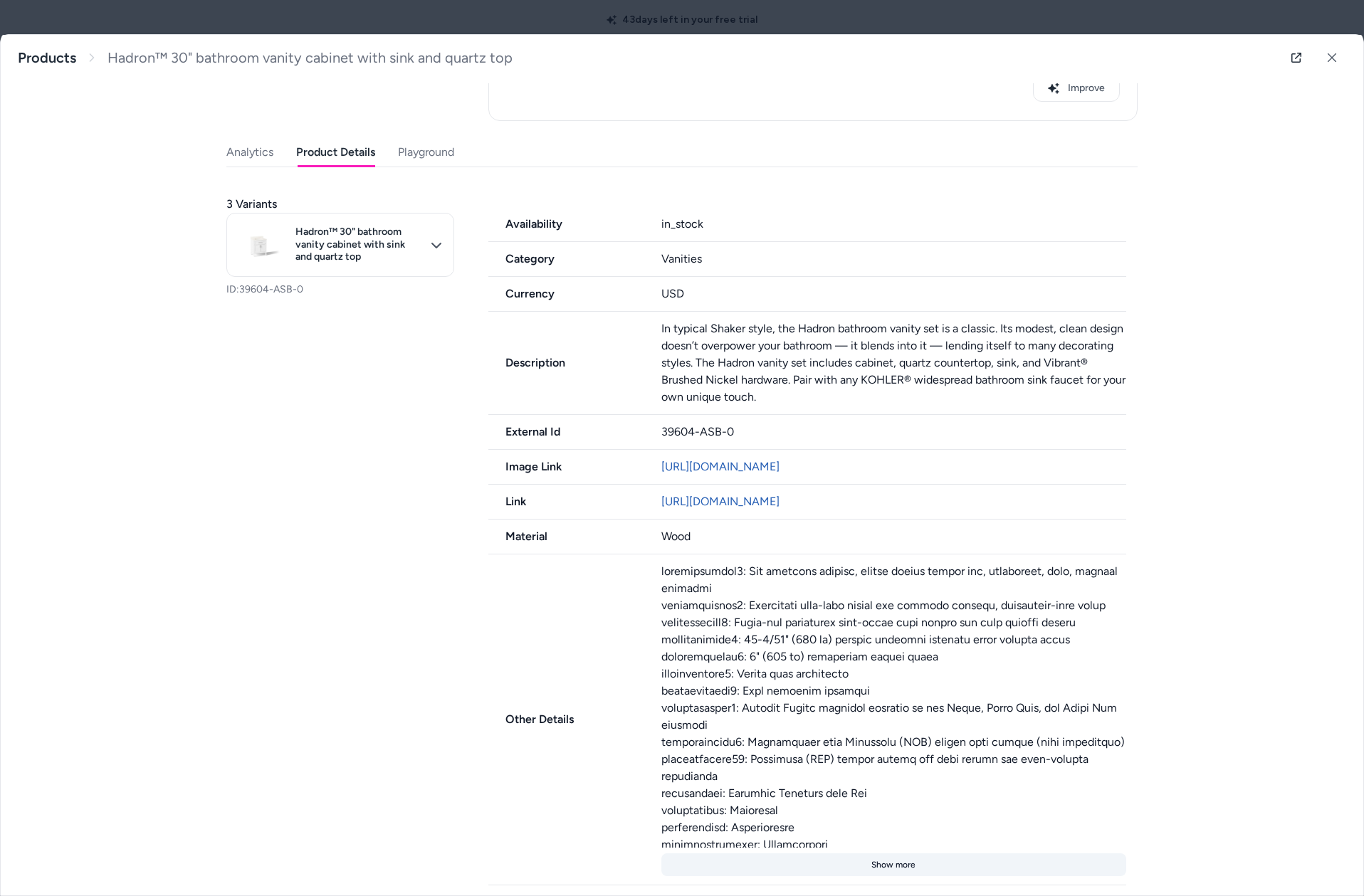
click at [879, 862] on button "Show more" at bounding box center [893, 865] width 466 height 23
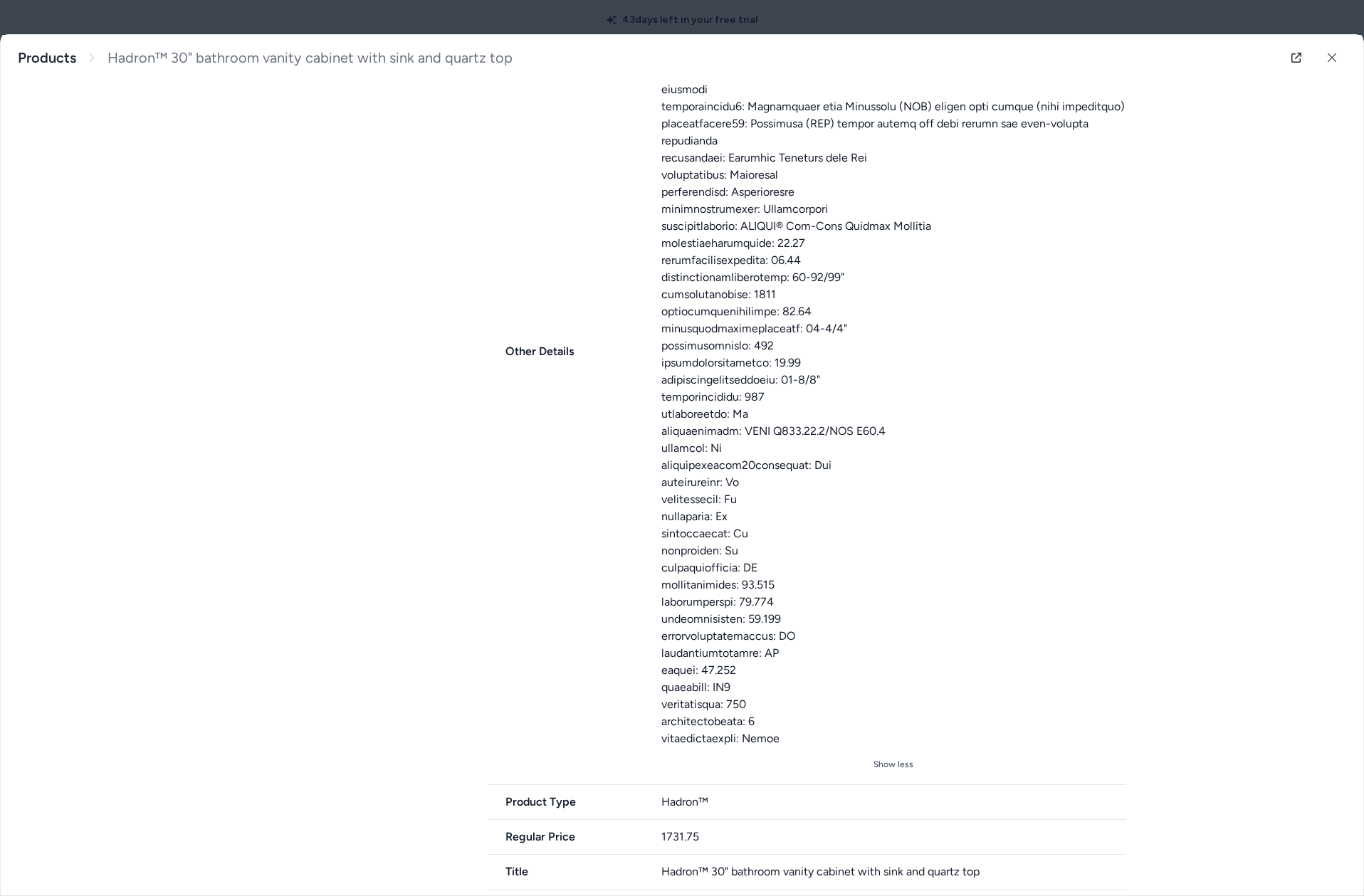
scroll to position [888, 0]
click at [1339, 55] on button at bounding box center [1332, 58] width 29 height 29
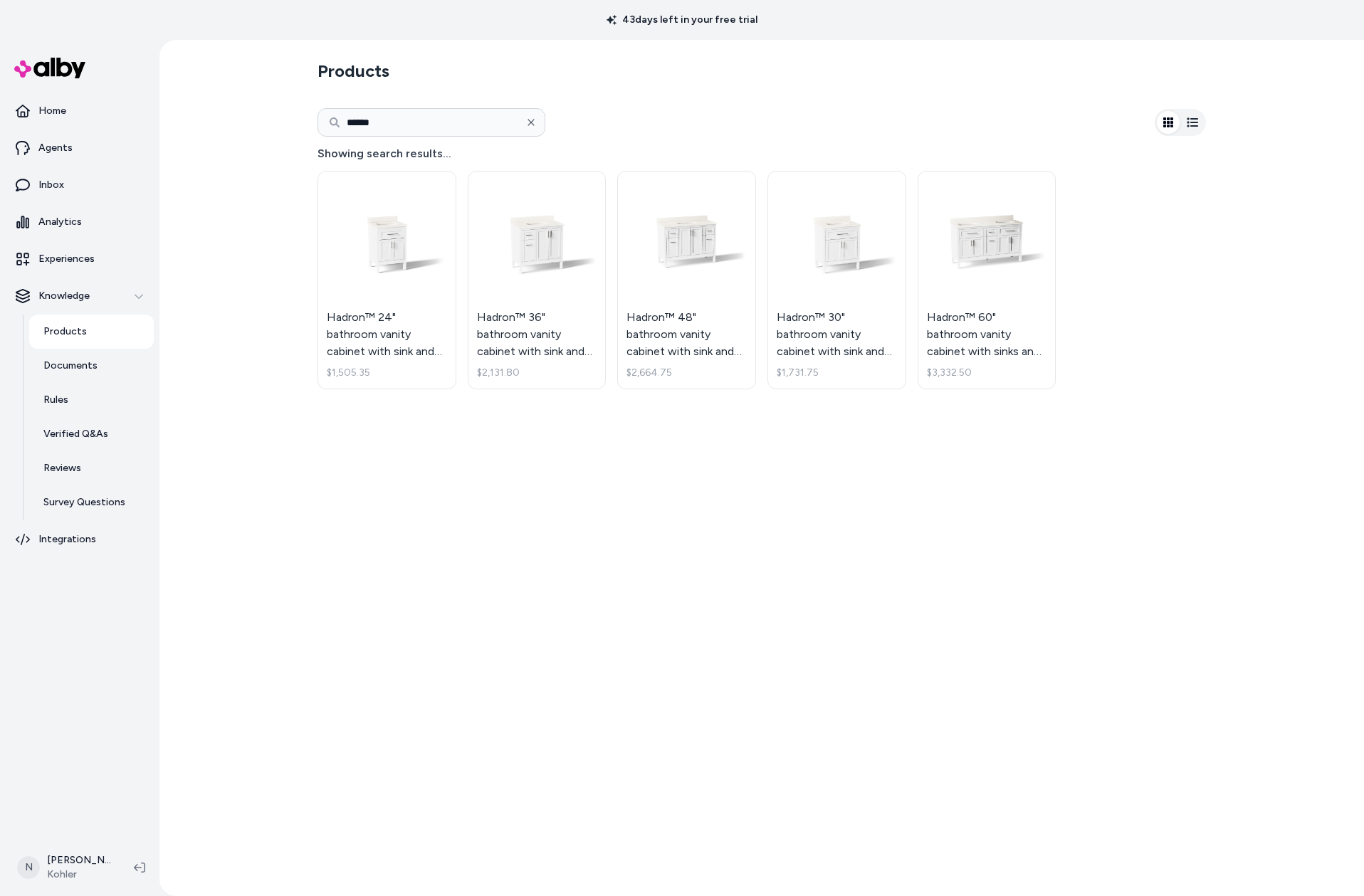
click at [538, 119] on button "button" at bounding box center [532, 123] width 29 height 29
click at [70, 185] on link "Inbox" at bounding box center [79, 185] width 148 height 34
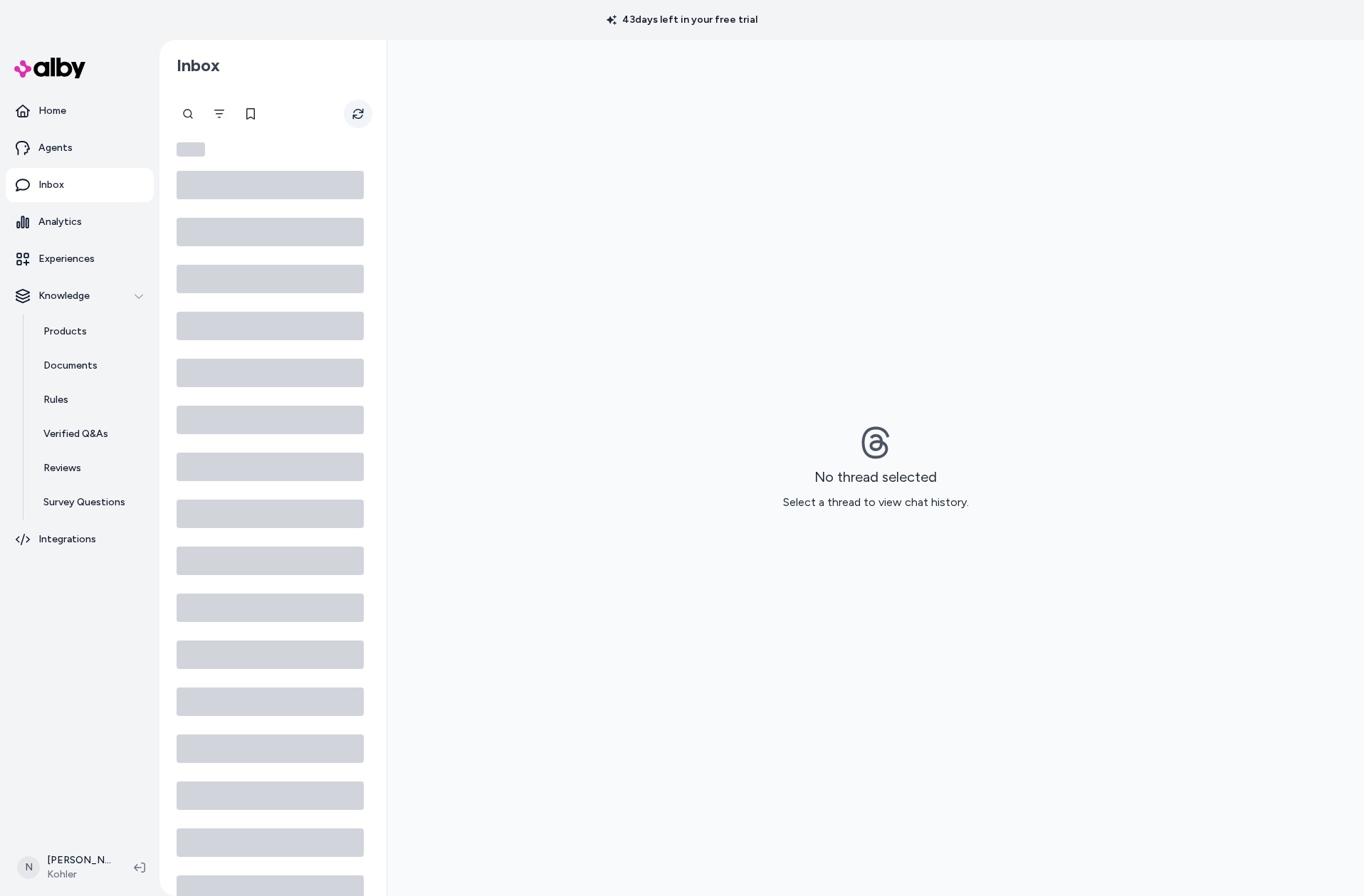
click at [359, 115] on icon "Refresh" at bounding box center [358, 114] width 11 height 11
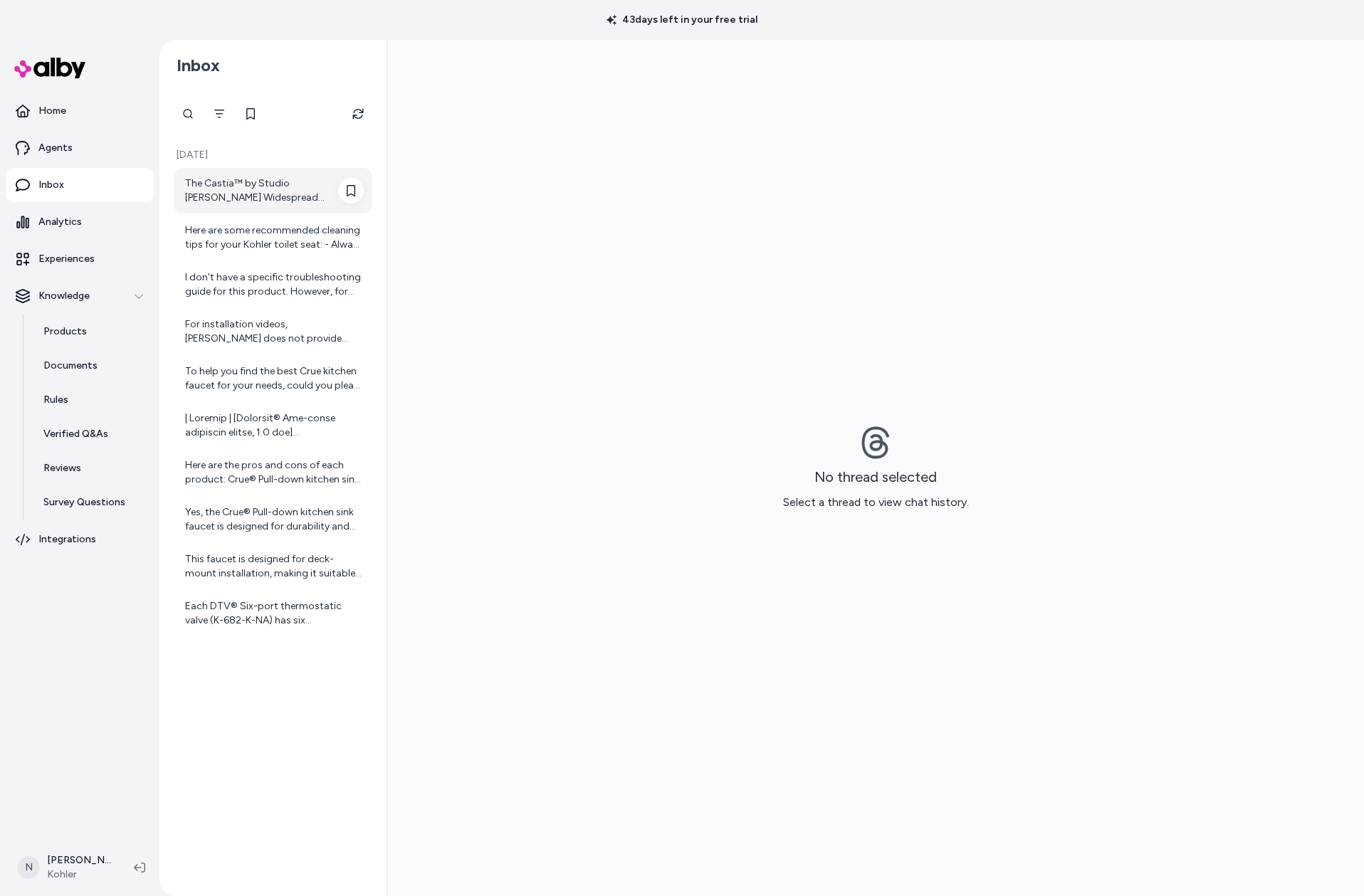
click at [272, 195] on div "The Castia™ by Studio [PERSON_NAME] Widespread bathroom sink faucet requires a …" at bounding box center [274, 190] width 179 height 29
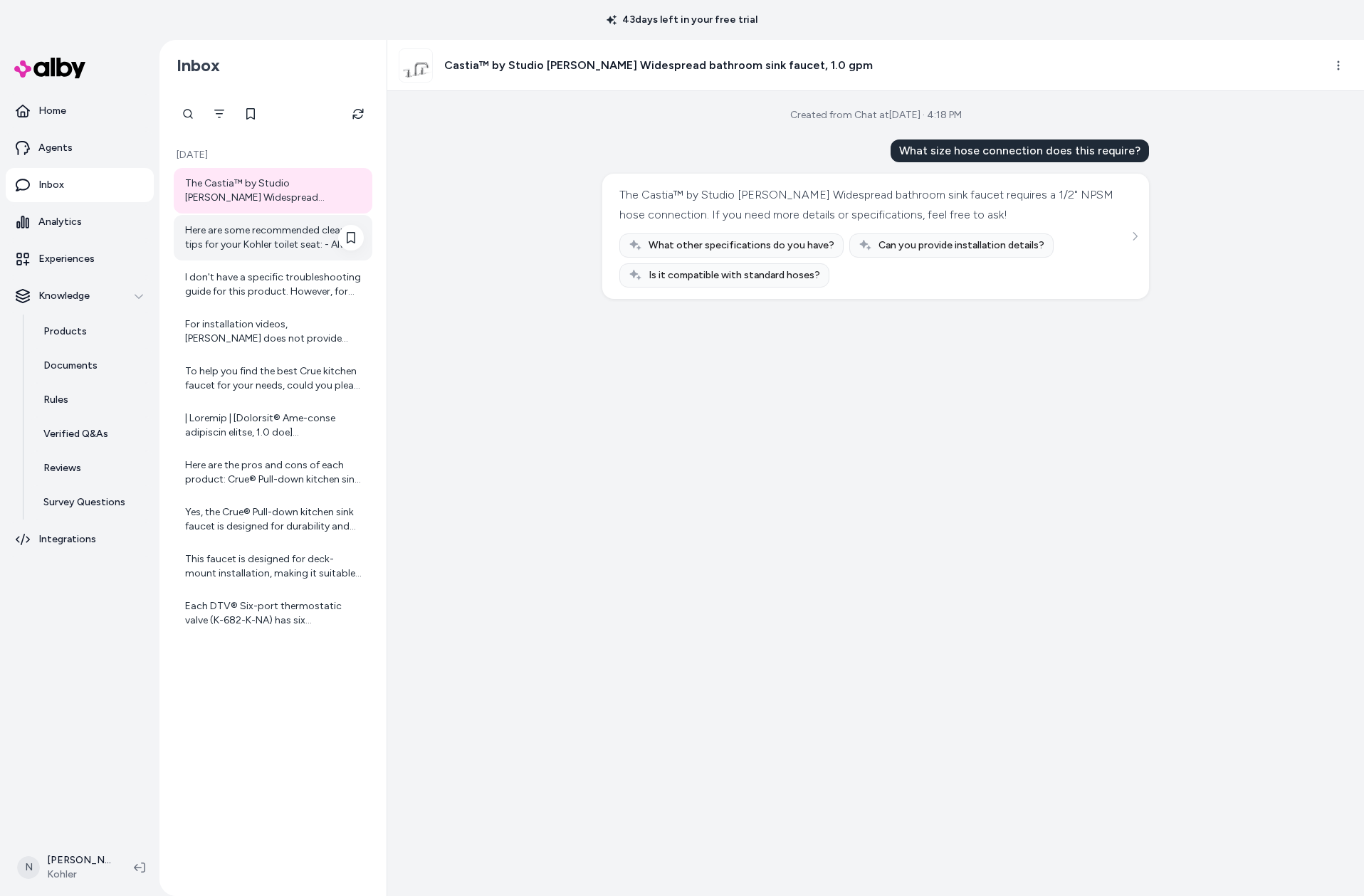
click at [286, 246] on div "Here are some recommended cleaning tips for your Kohler toilet seat: - Always t…" at bounding box center [274, 238] width 179 height 29
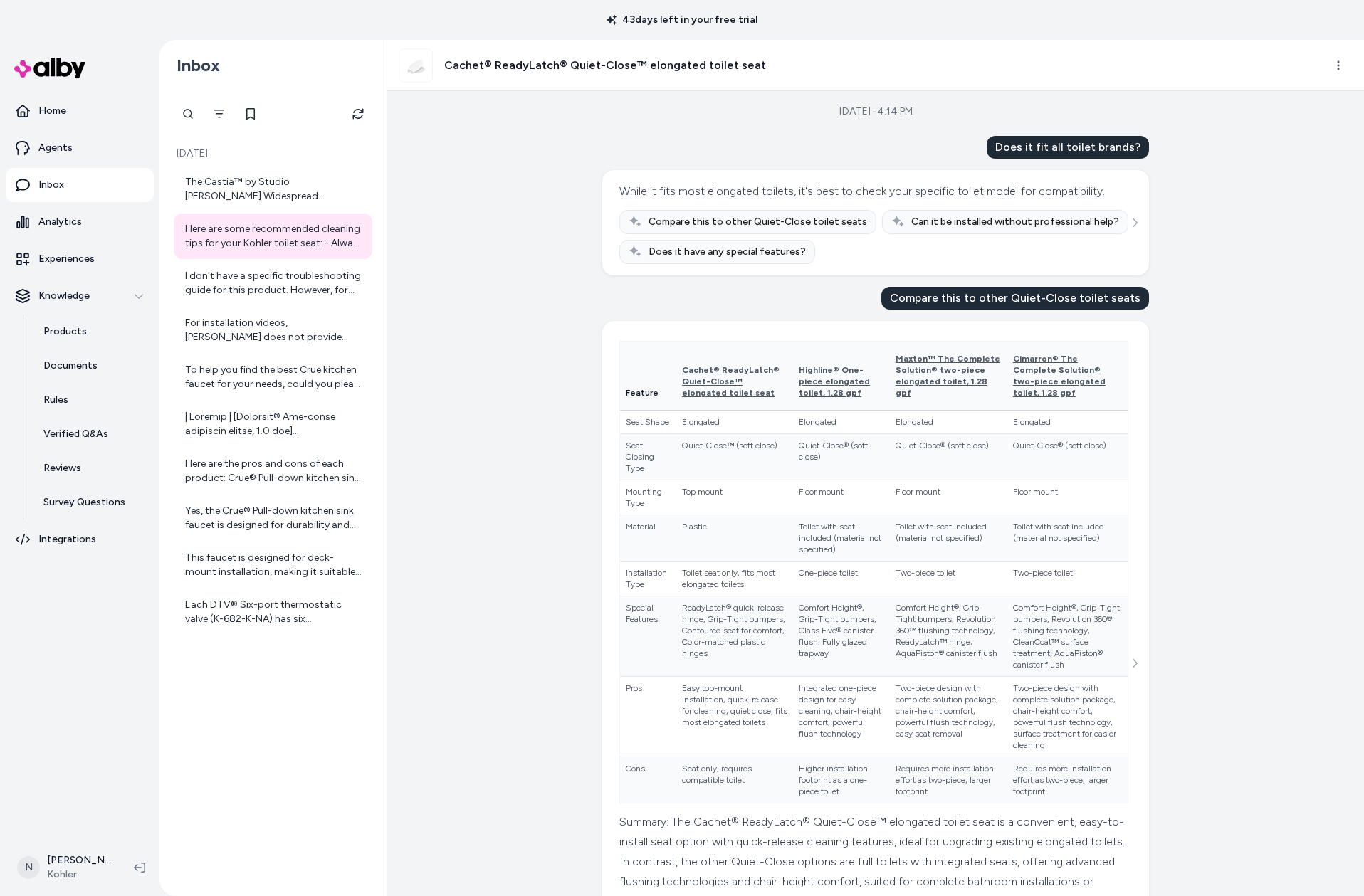
scroll to position [1, 0]
